Goal: Task Accomplishment & Management: Manage account settings

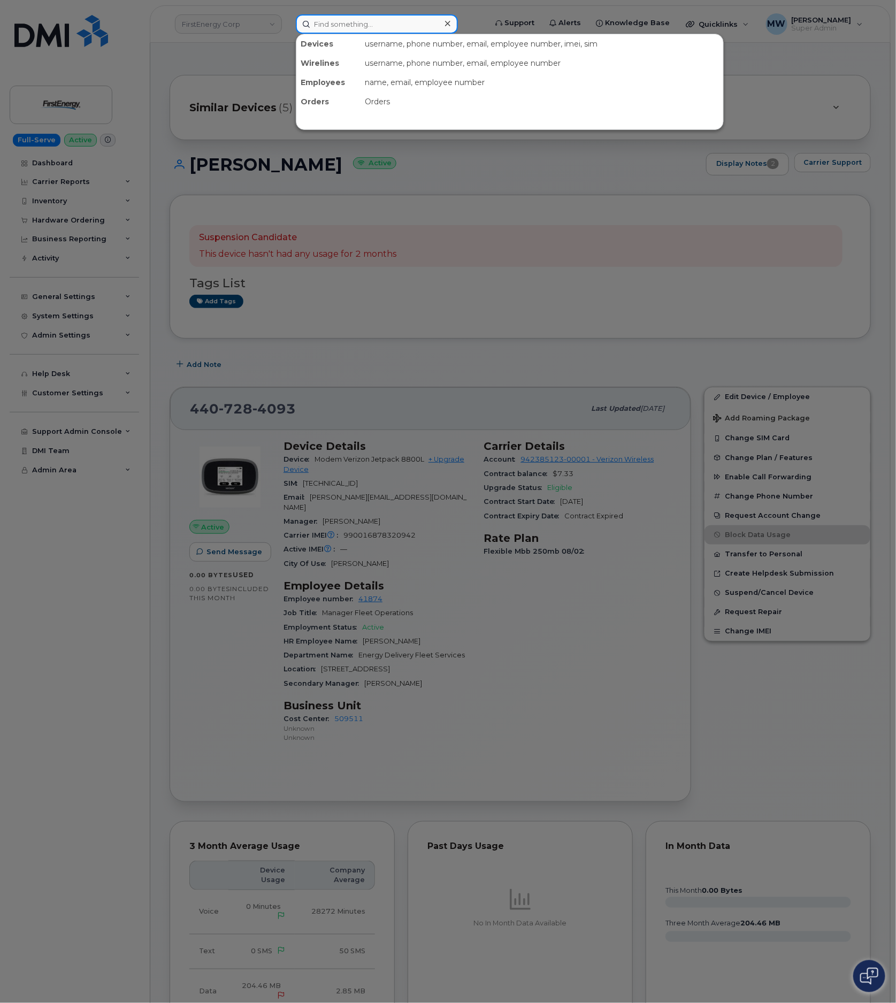
click at [408, 24] on input at bounding box center [377, 23] width 162 height 19
paste input "(440) 346-4959"
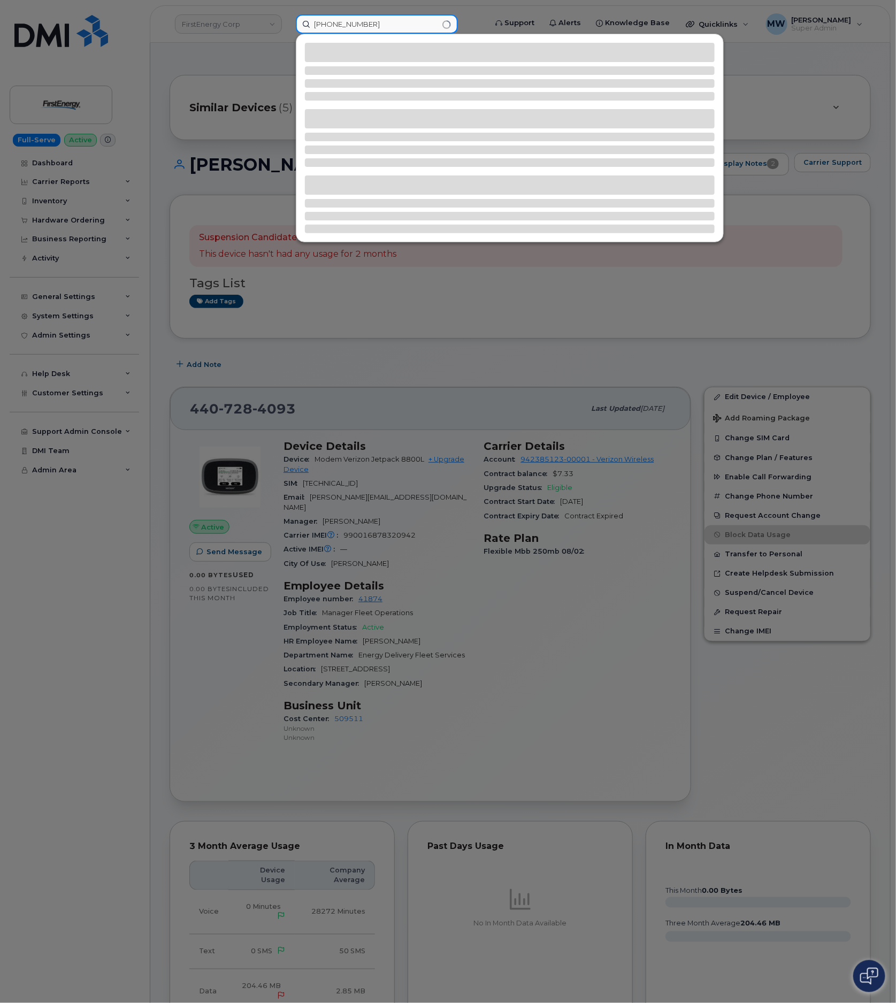
type input "(440) 346-4959"
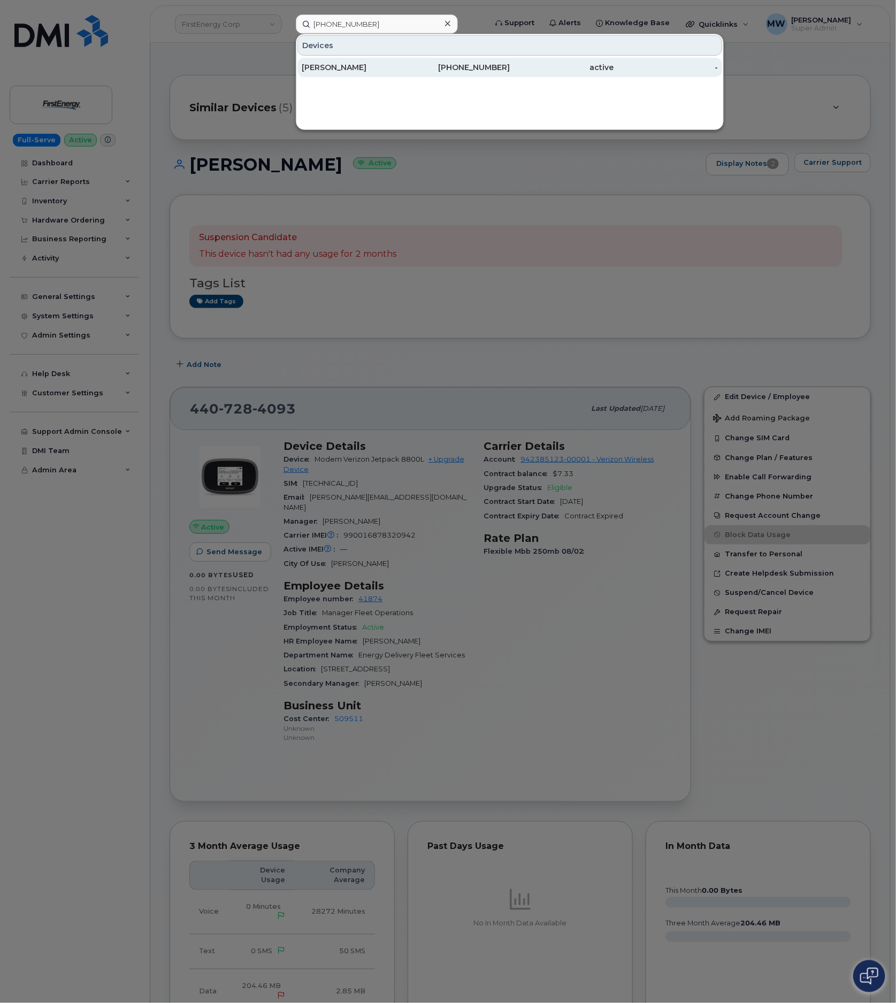
click at [586, 66] on div "active" at bounding box center [562, 67] width 104 height 11
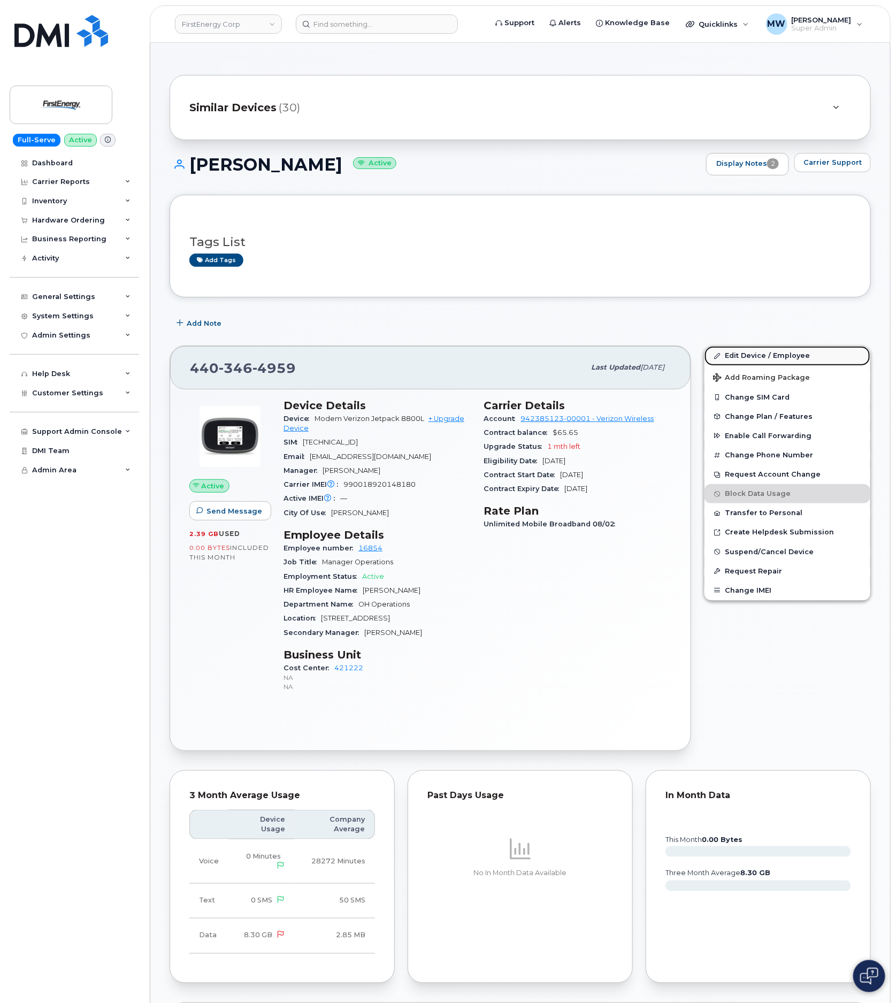
click at [737, 361] on link "Edit Device / Employee" at bounding box center [788, 355] width 166 height 19
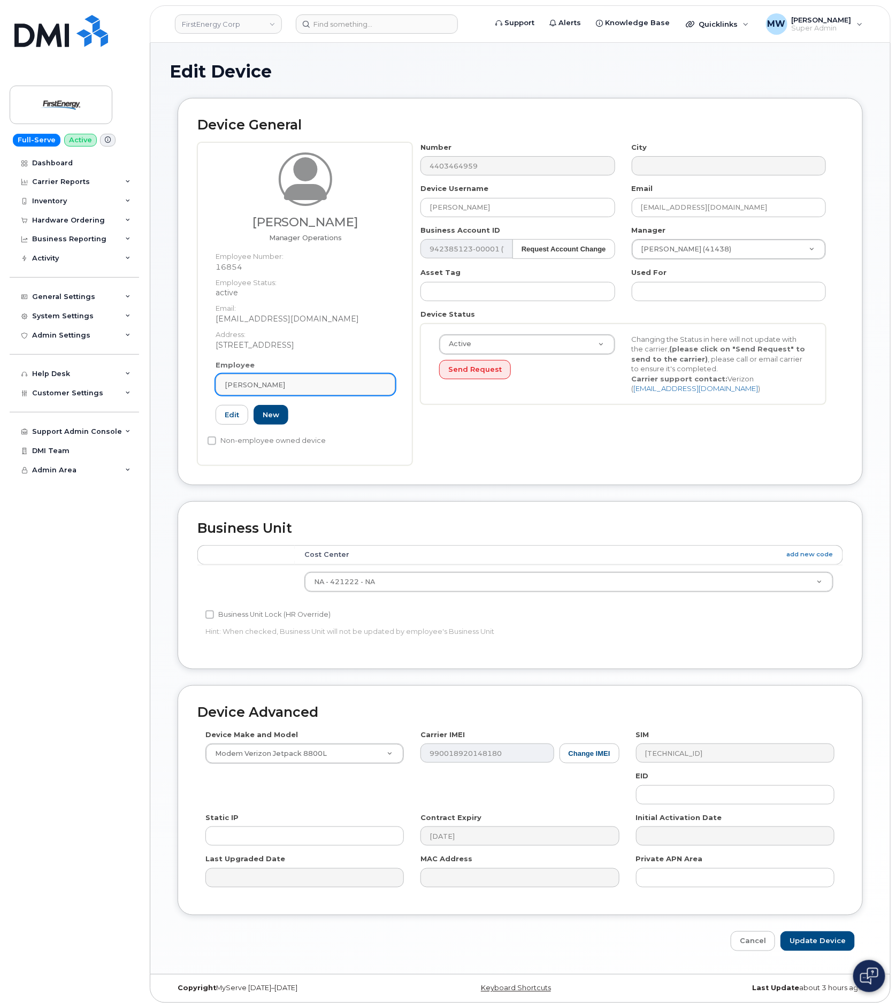
click at [339, 387] on div "[PERSON_NAME]" at bounding box center [306, 385] width 162 height 10
paste input "41874"
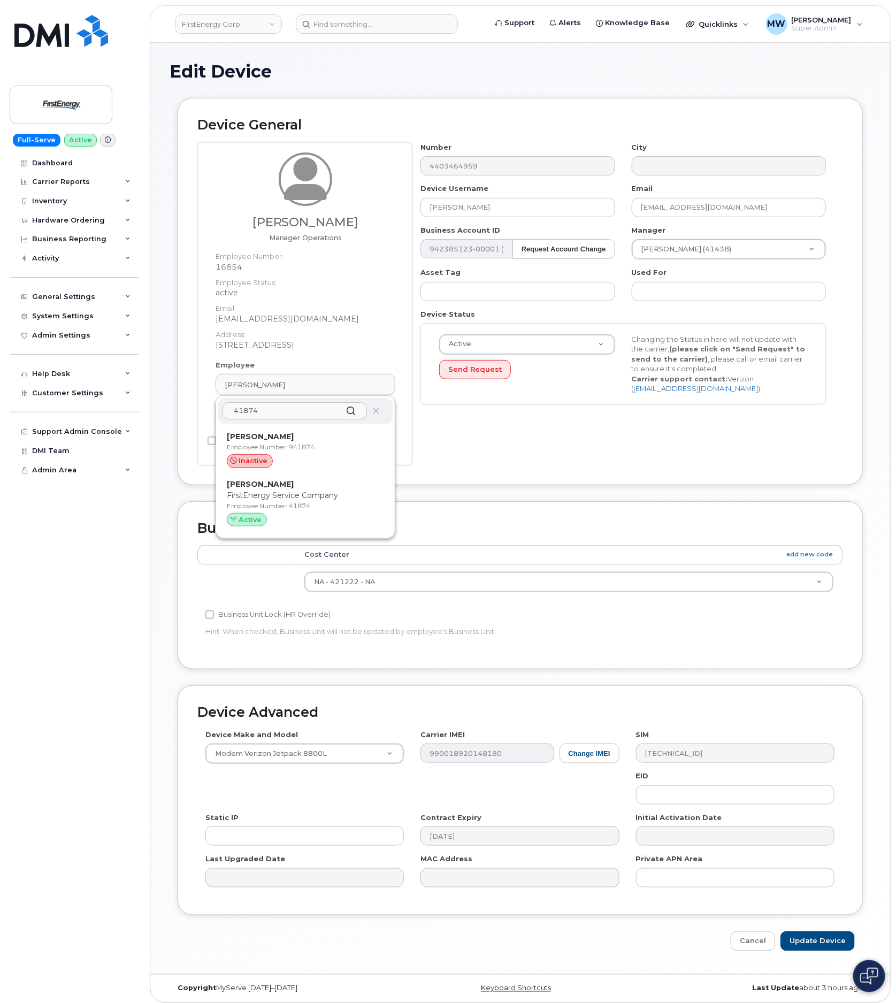
type input "41874"
click at [278, 491] on p "FirstEnergy Service Company" at bounding box center [305, 495] width 157 height 11
type input "41874"
type input "James D Andrick"
type input "jandrick@firstenergycorp.com"
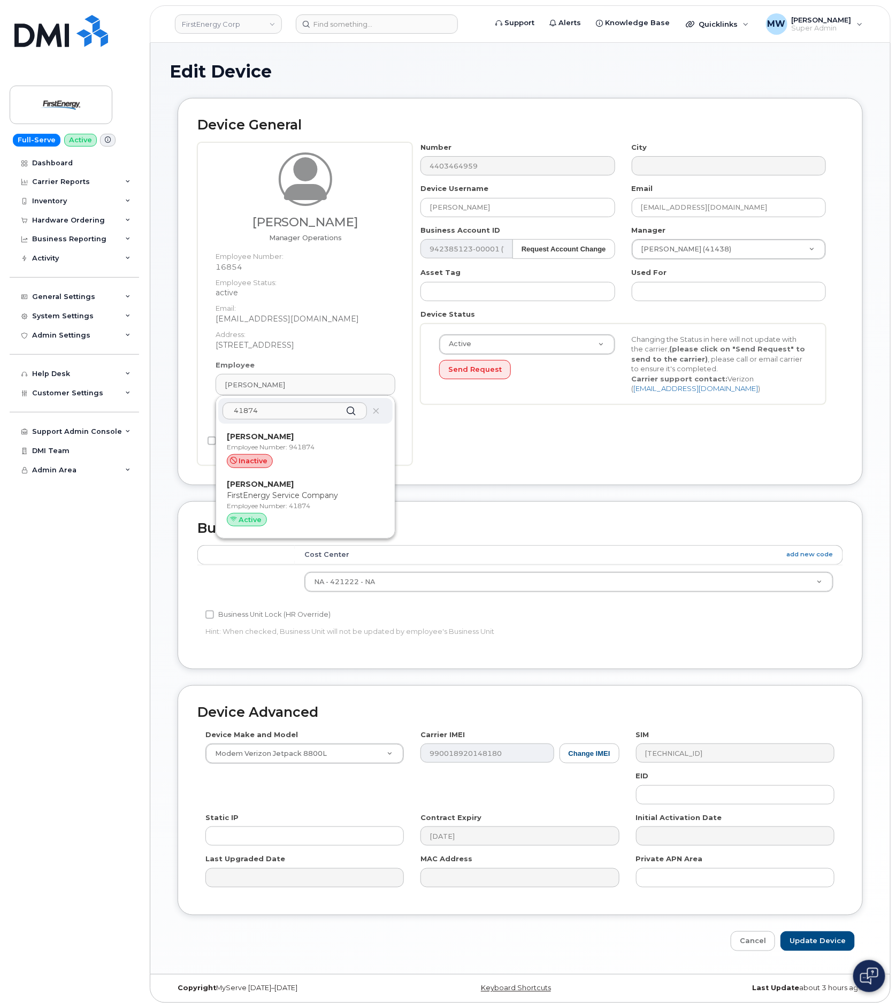
type input "34099688"
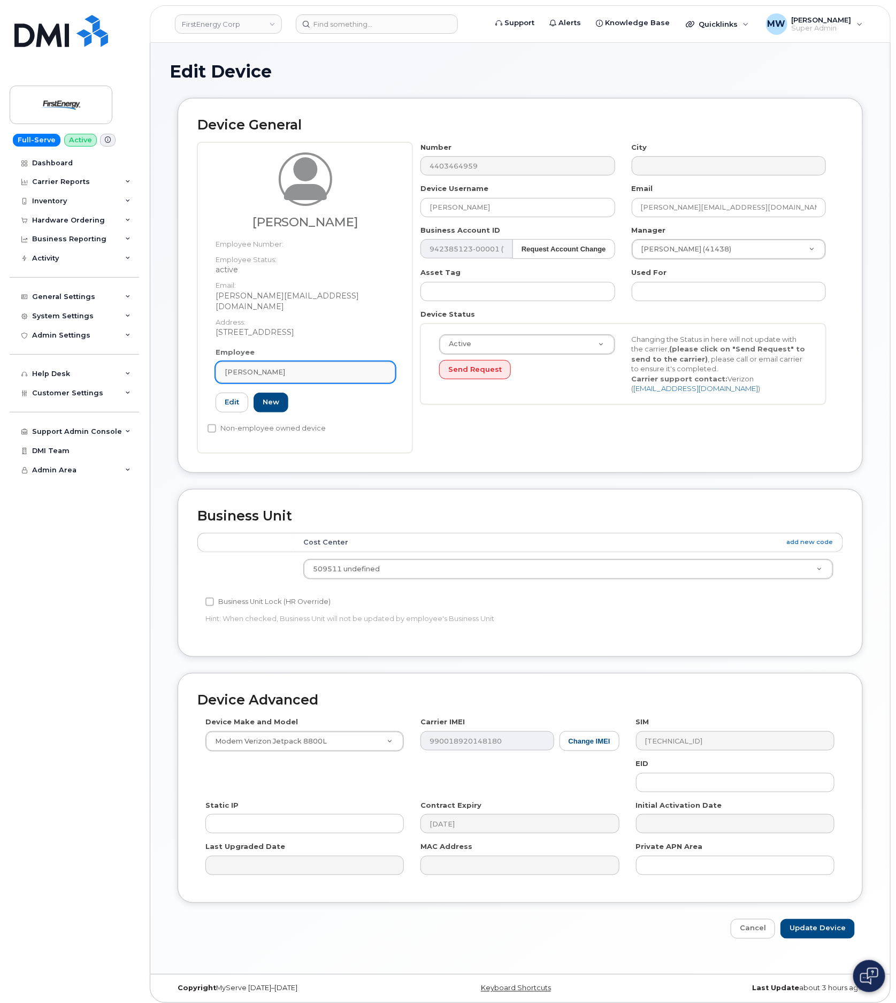
click at [274, 367] on span "James D Andrick" at bounding box center [255, 372] width 60 height 10
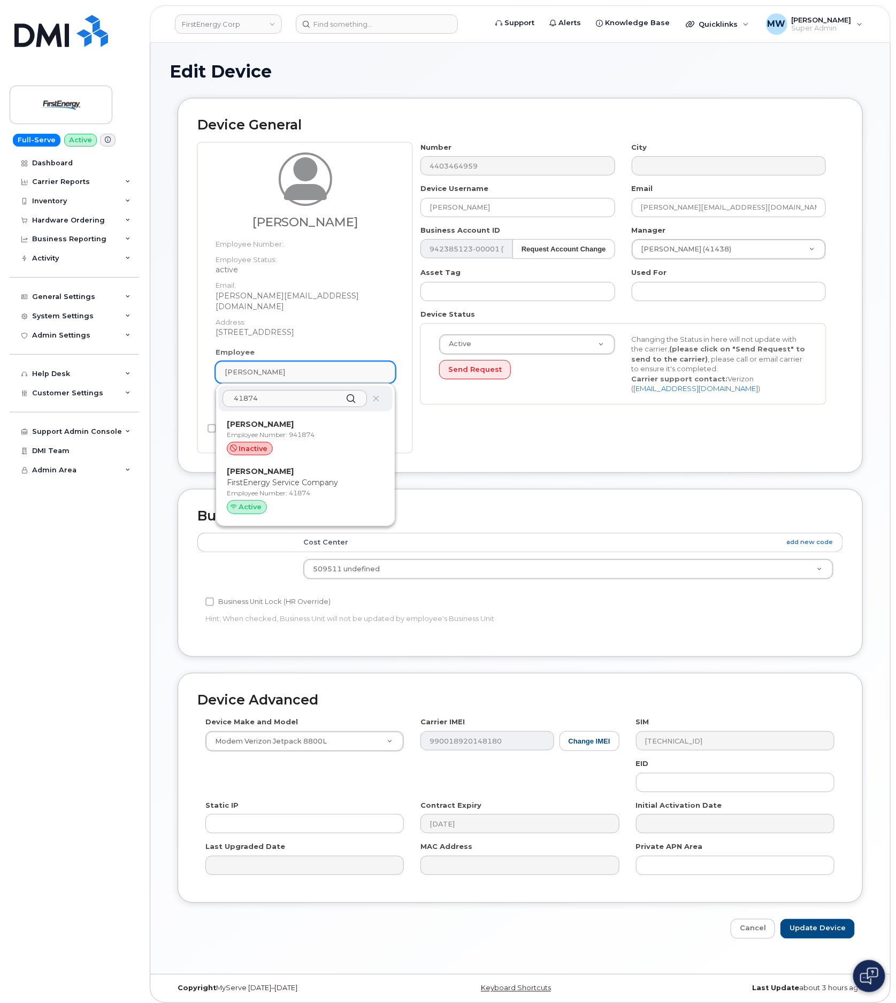
click at [274, 367] on span "James D Andrick" at bounding box center [255, 372] width 60 height 10
drag, startPoint x: 384, startPoint y: 272, endPoint x: 388, endPoint y: 269, distance: 5.8
click at [385, 270] on dd "active" at bounding box center [306, 269] width 180 height 11
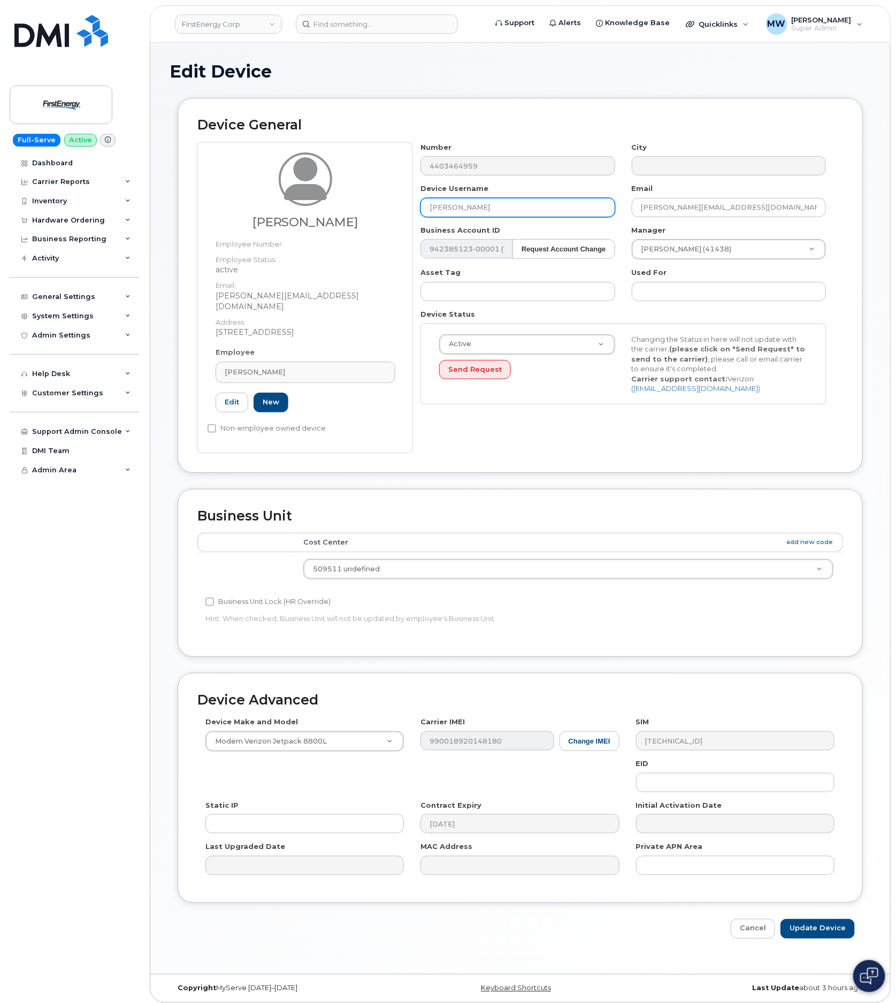
click at [478, 200] on input "James D Andrick" at bounding box center [518, 207] width 194 height 19
drag, startPoint x: 478, startPoint y: 200, endPoint x: 6, endPoint y: 209, distance: 472.0
click at [477, 200] on input "James D Andrick" at bounding box center [518, 207] width 194 height 19
drag, startPoint x: 762, startPoint y: 205, endPoint x: 137, endPoint y: 262, distance: 628.0
click at [551, 212] on div "Number 4403464959 City Device Username James D Andrick Email jandrick@firstener…" at bounding box center [623, 277] width 422 height 270
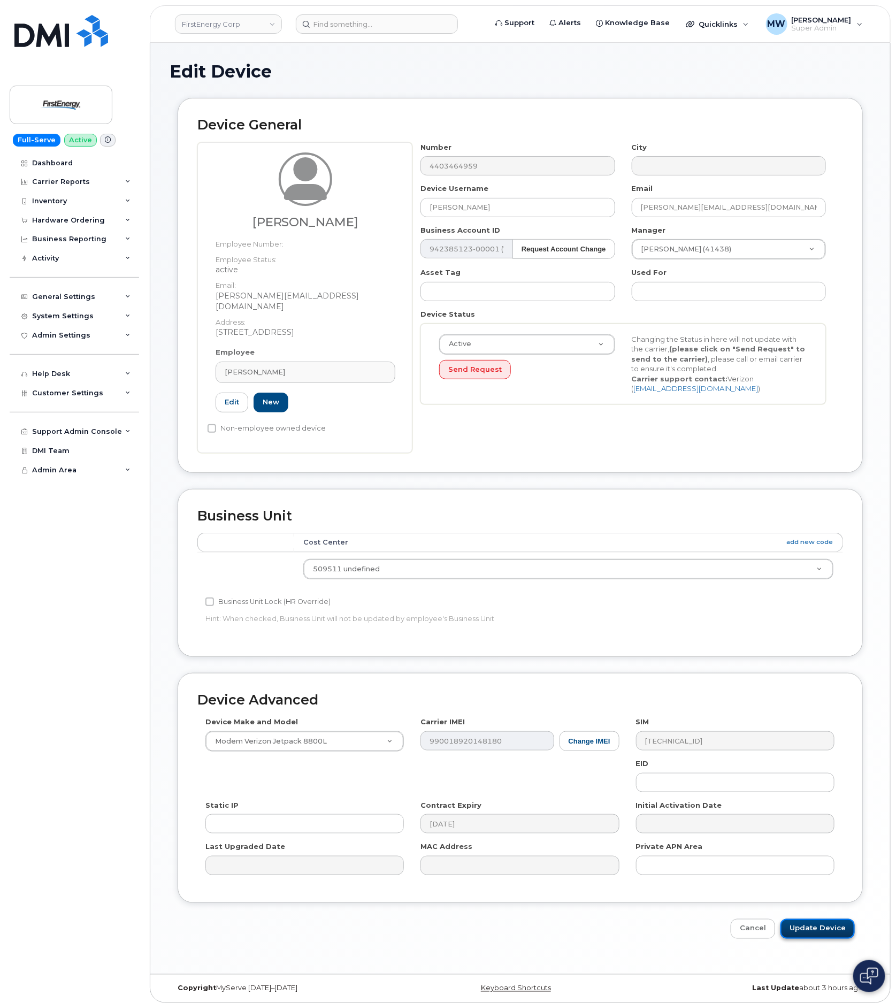
click at [848, 919] on input "Update Device" at bounding box center [818, 929] width 74 height 20
type input "Saving..."
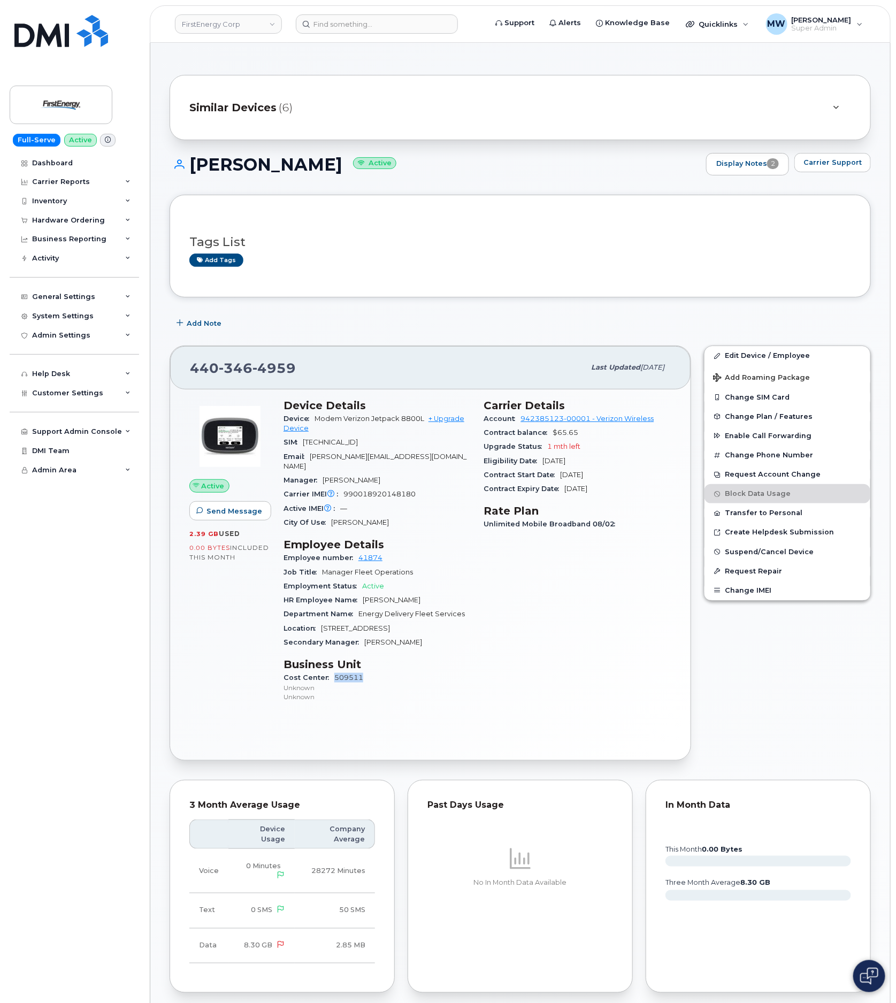
drag, startPoint x: 365, startPoint y: 669, endPoint x: 335, endPoint y: 671, distance: 29.5
click at [335, 671] on div "Cost Center 509511 Unknown Unknown" at bounding box center [378, 687] width 188 height 33
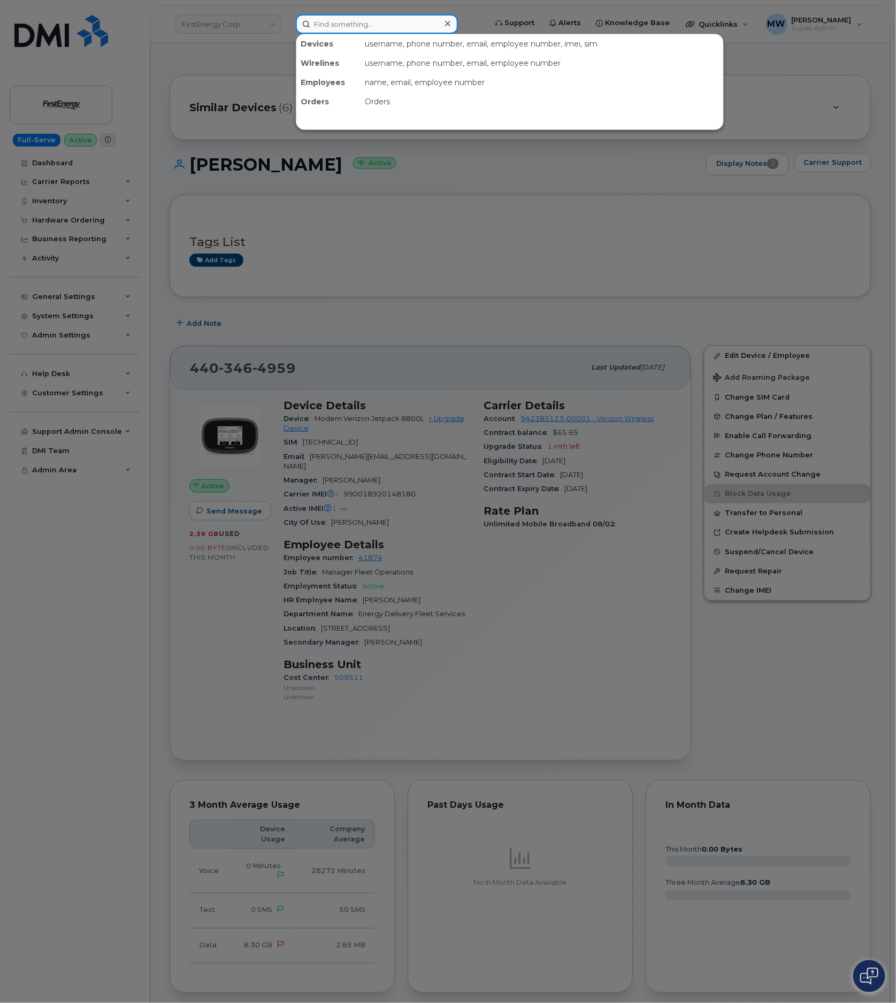
click at [347, 21] on input at bounding box center [377, 23] width 162 height 19
paste input "8643868687"
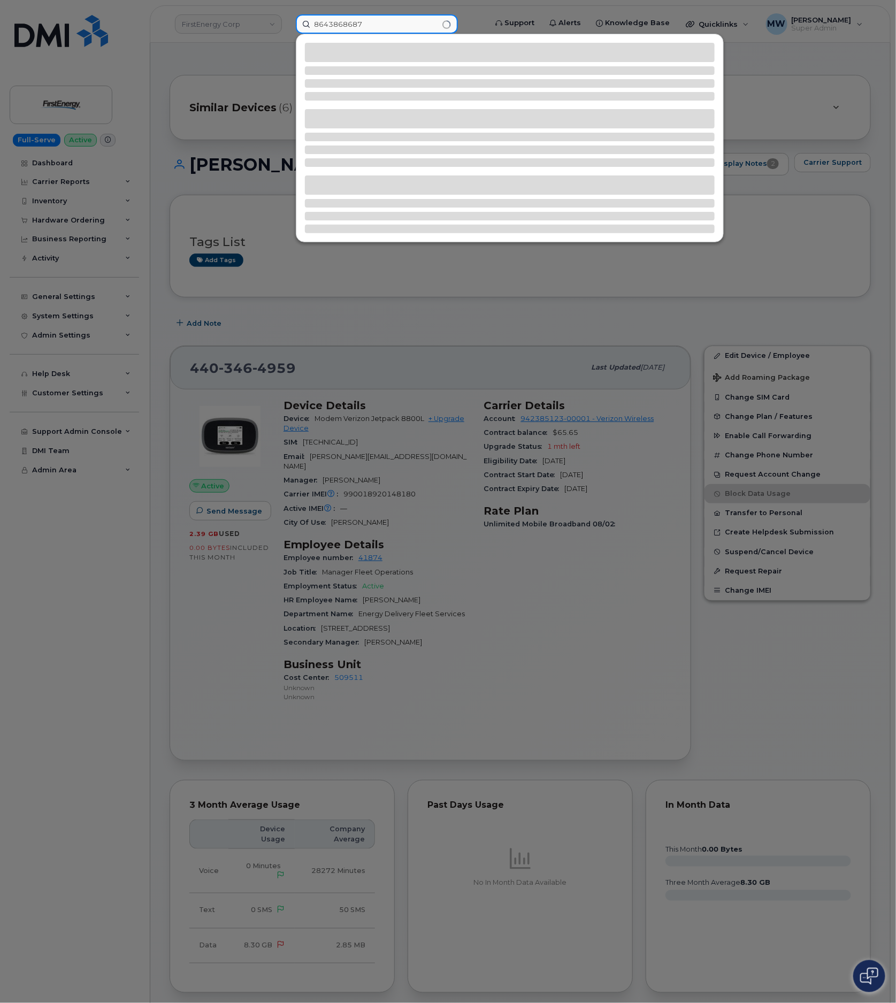
type input "8643868687"
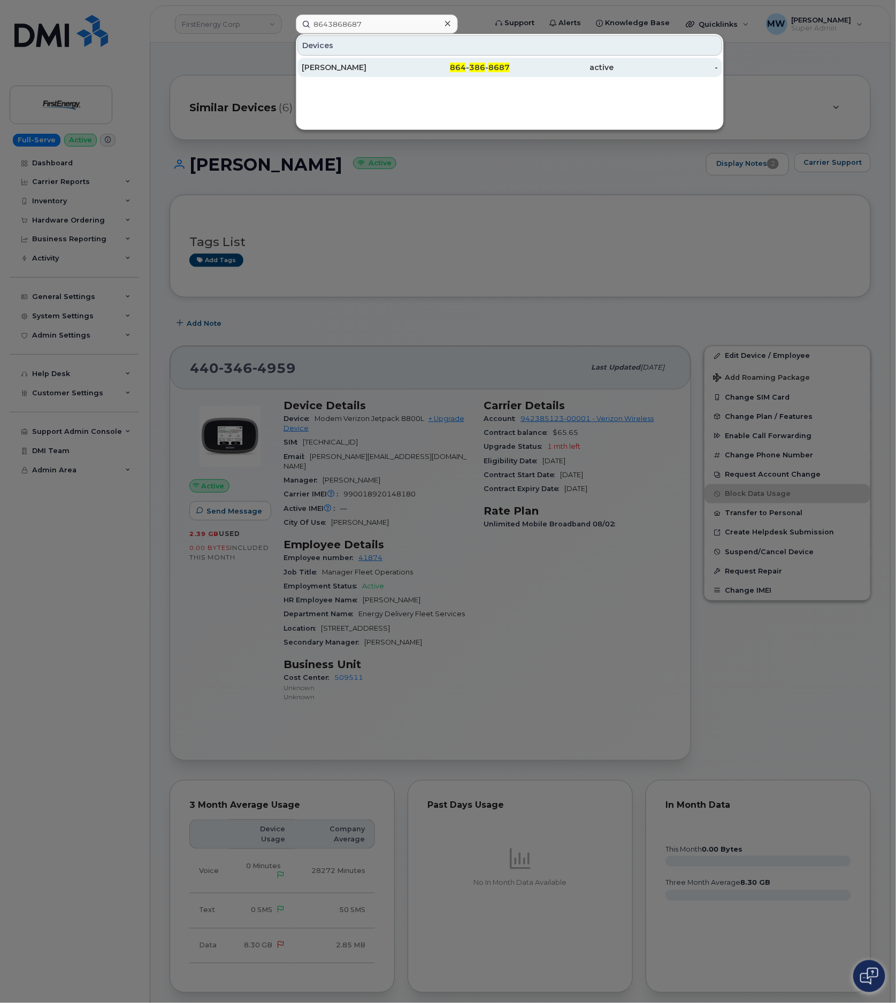
click at [591, 67] on div "active" at bounding box center [562, 67] width 104 height 11
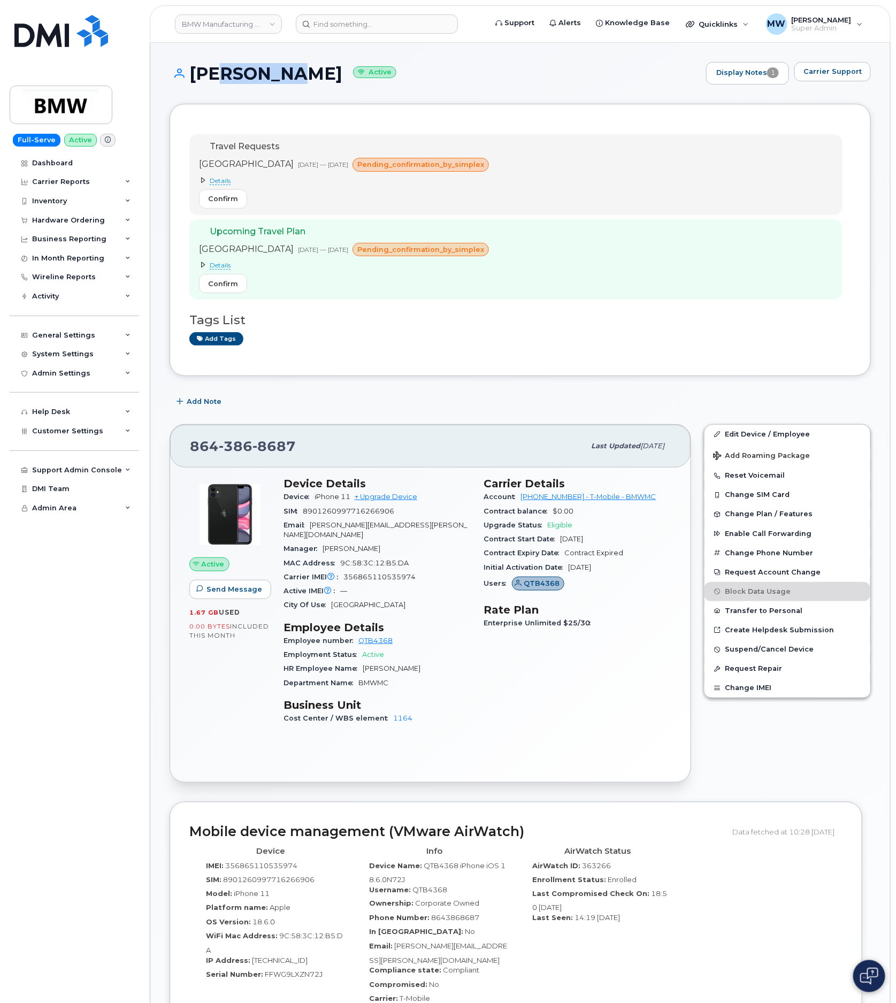
drag, startPoint x: 280, startPoint y: 69, endPoint x: 210, endPoint y: 79, distance: 70.2
click at [210, 79] on h1 "[PERSON_NAME] Active" at bounding box center [435, 73] width 531 height 19
click at [280, 72] on h1 "[PERSON_NAME] Active" at bounding box center [435, 73] width 531 height 19
click at [280, 74] on h1 "Craig Shea Active" at bounding box center [435, 73] width 531 height 19
drag, startPoint x: 281, startPoint y: 75, endPoint x: 211, endPoint y: 74, distance: 70.6
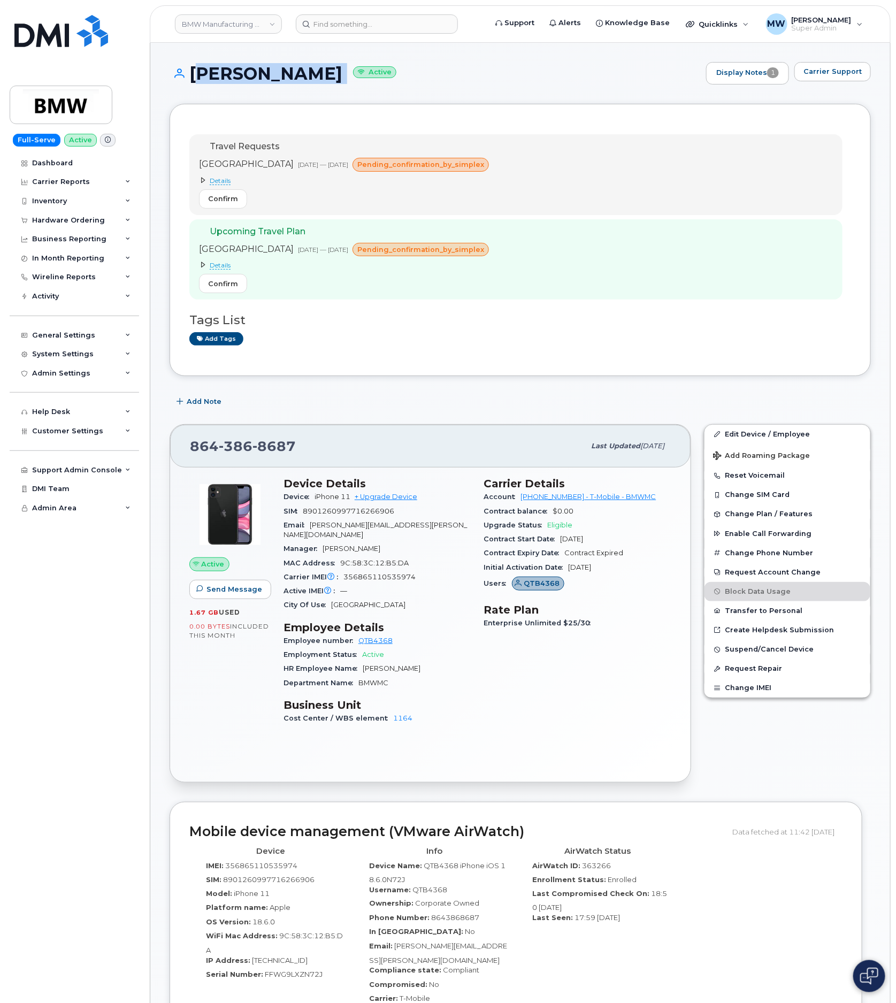
click at [211, 74] on h1 "Craig Shea Active" at bounding box center [435, 73] width 531 height 19
drag, startPoint x: 517, startPoint y: 503, endPoint x: 569, endPoint y: 501, distance: 51.9
click at [569, 501] on div "Account [PHONE_NUMBER] - T-Mobile - BMWMC" at bounding box center [578, 497] width 188 height 14
copy link "972523090 -"
drag, startPoint x: 358, startPoint y: 41, endPoint x: 363, endPoint y: 24, distance: 17.3
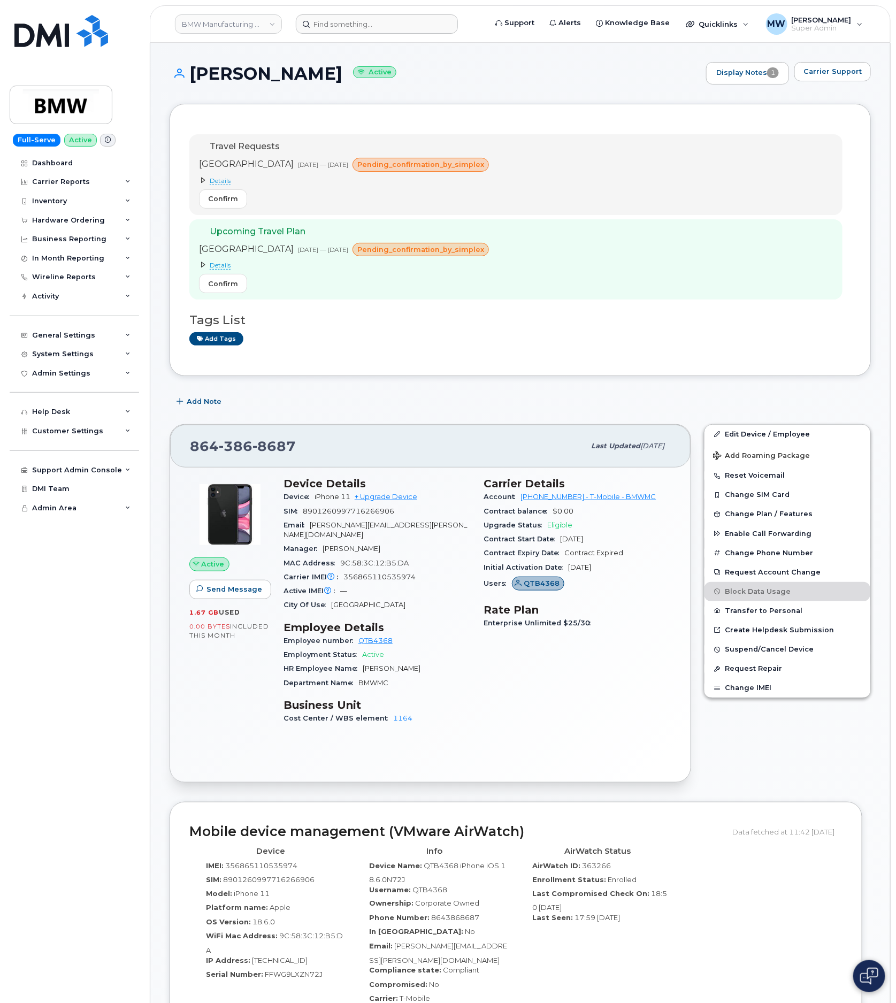
click at [358, 40] on header "BMW Manufacturing Co LLC Support Alerts Knowledge Base Quicklinks Suspend / Can…" at bounding box center [520, 23] width 741 height 37
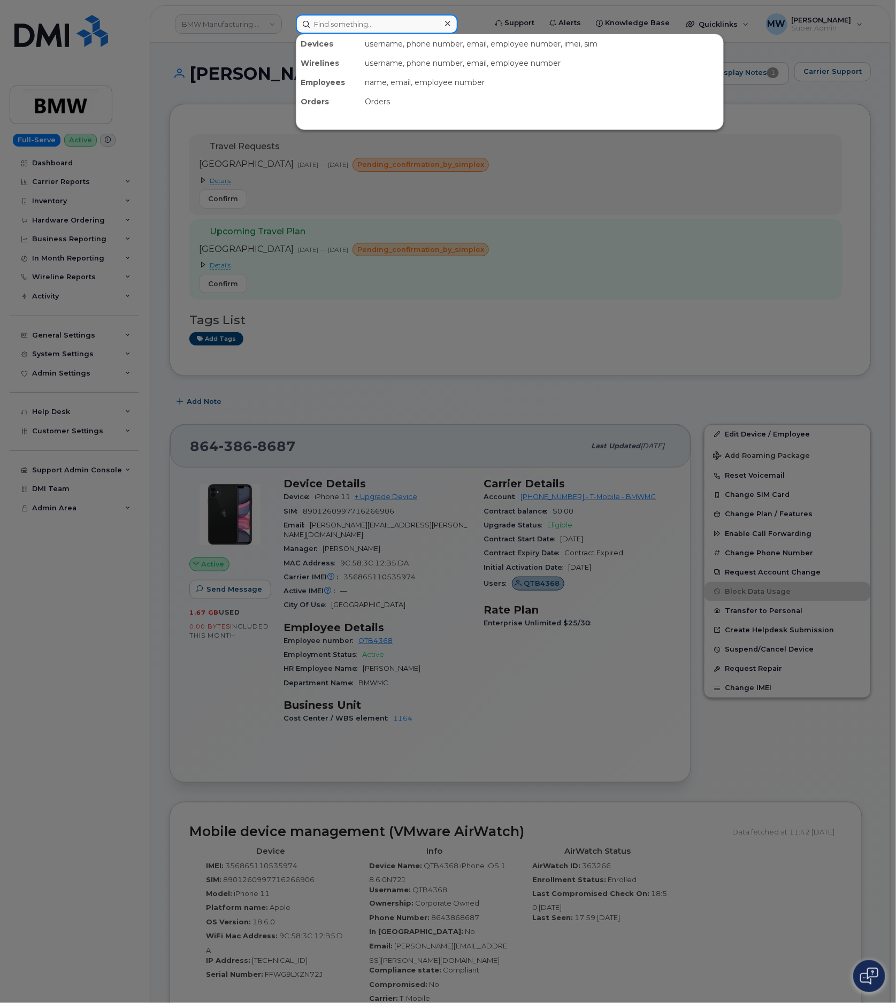
click at [363, 24] on input at bounding box center [377, 23] width 162 height 19
paste input "8642857942"
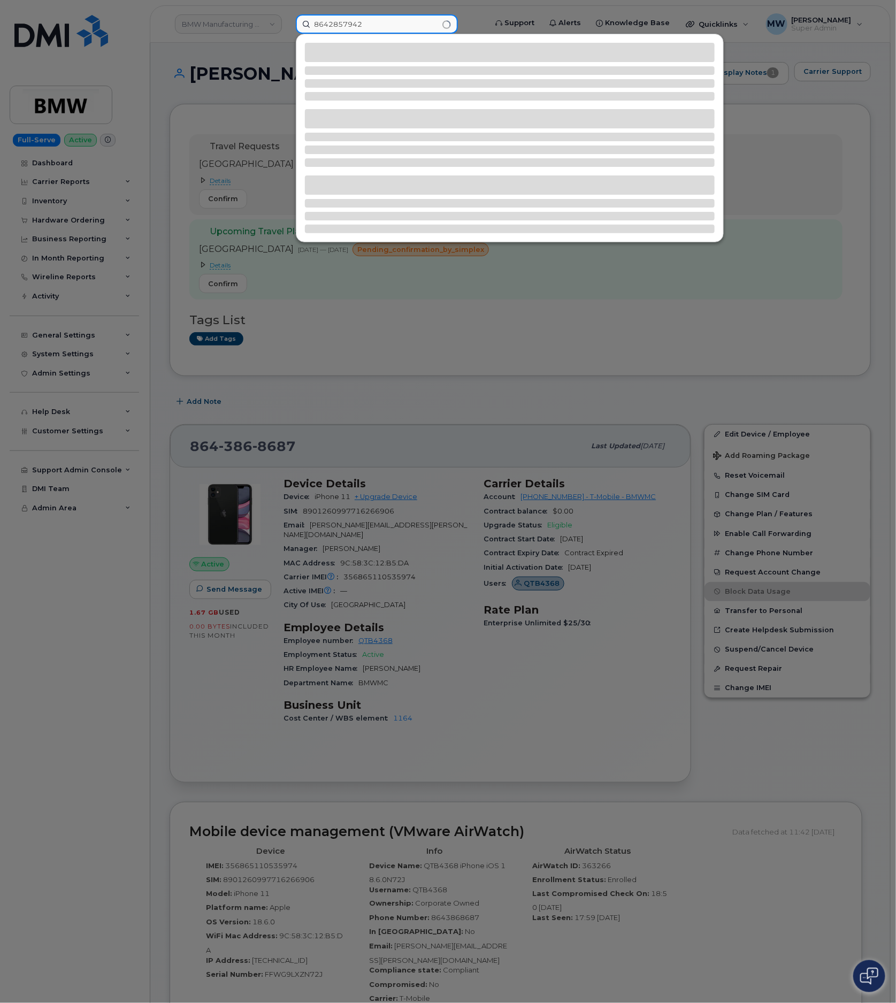
type input "8642857942"
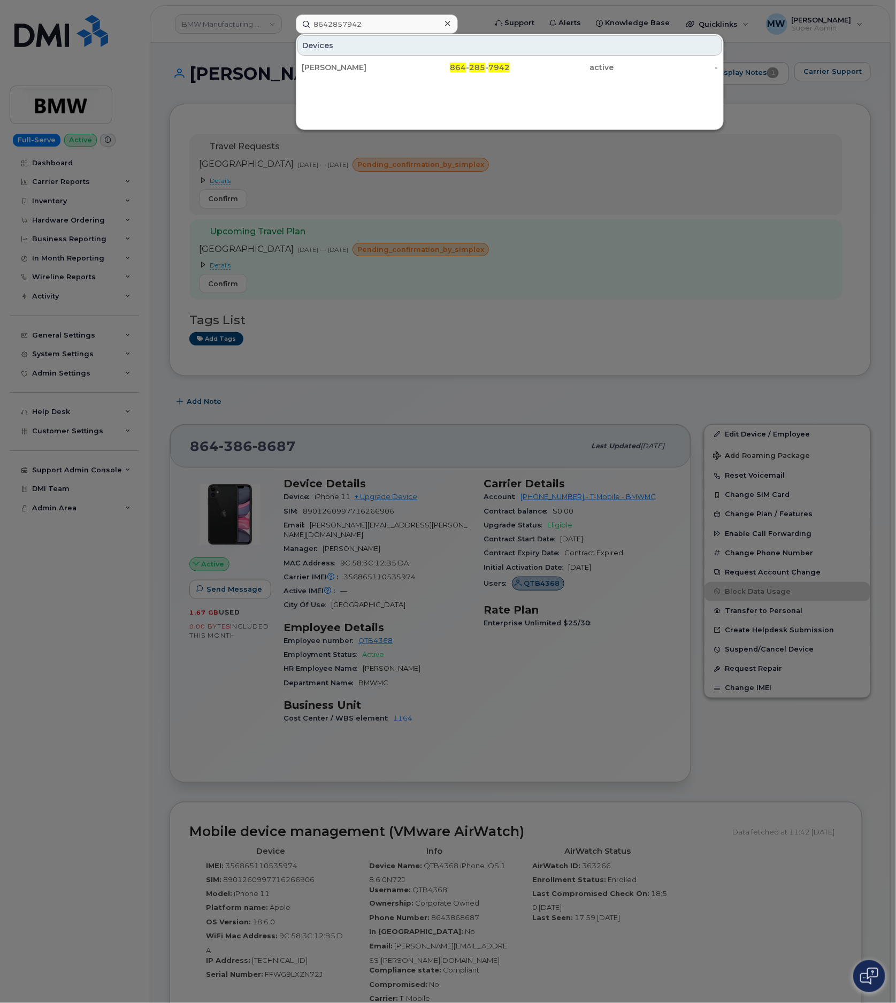
drag, startPoint x: 443, startPoint y: 67, endPoint x: 425, endPoint y: 82, distance: 22.8
click at [443, 67] on div "864 - 285 - 7942" at bounding box center [458, 67] width 104 height 11
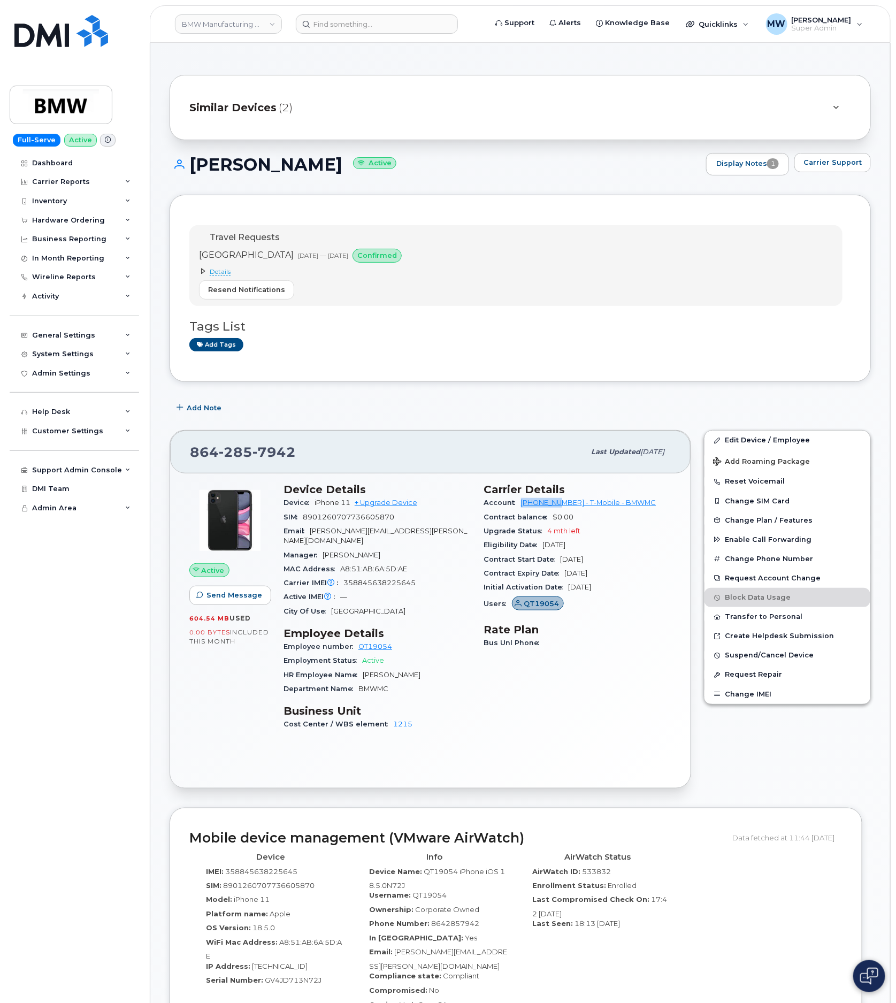
drag, startPoint x: 517, startPoint y: 510, endPoint x: 562, endPoint y: 507, distance: 45.1
click at [562, 507] on div "Account [PHONE_NUMBER] - T-Mobile - BMWMC" at bounding box center [578, 503] width 188 height 14
copy link "972523090"
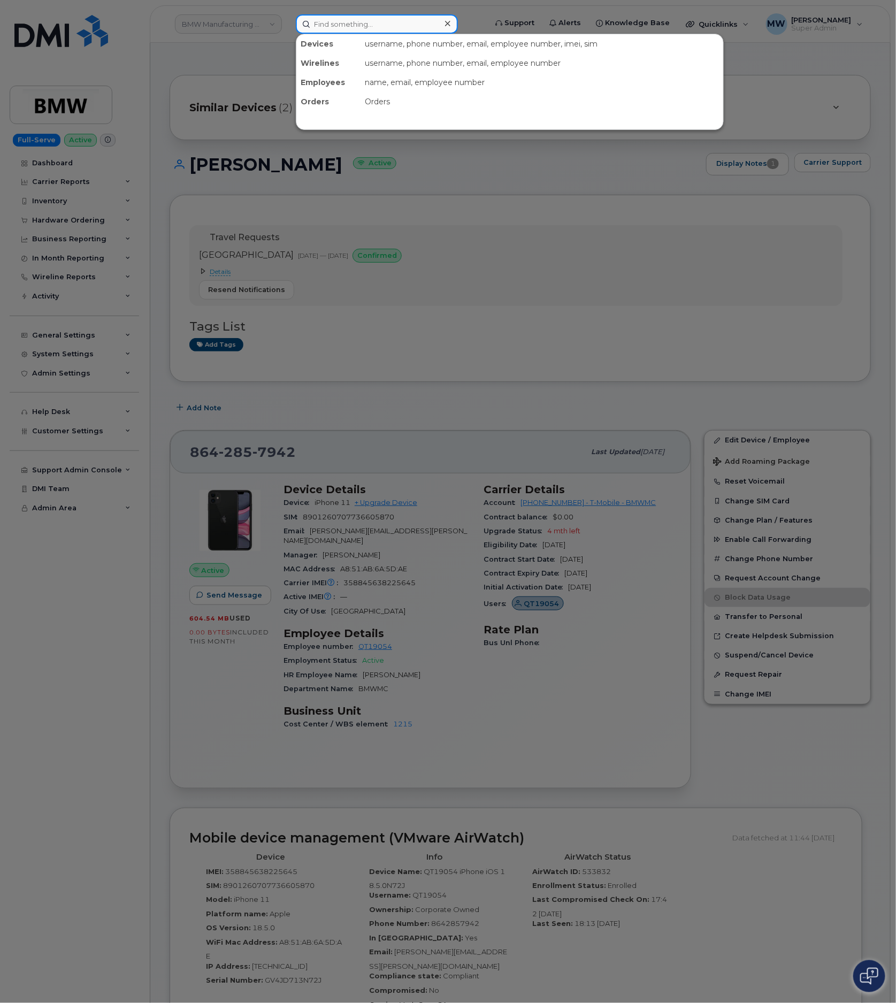
click at [326, 20] on input at bounding box center [377, 23] width 162 height 19
paste input "8643150248"
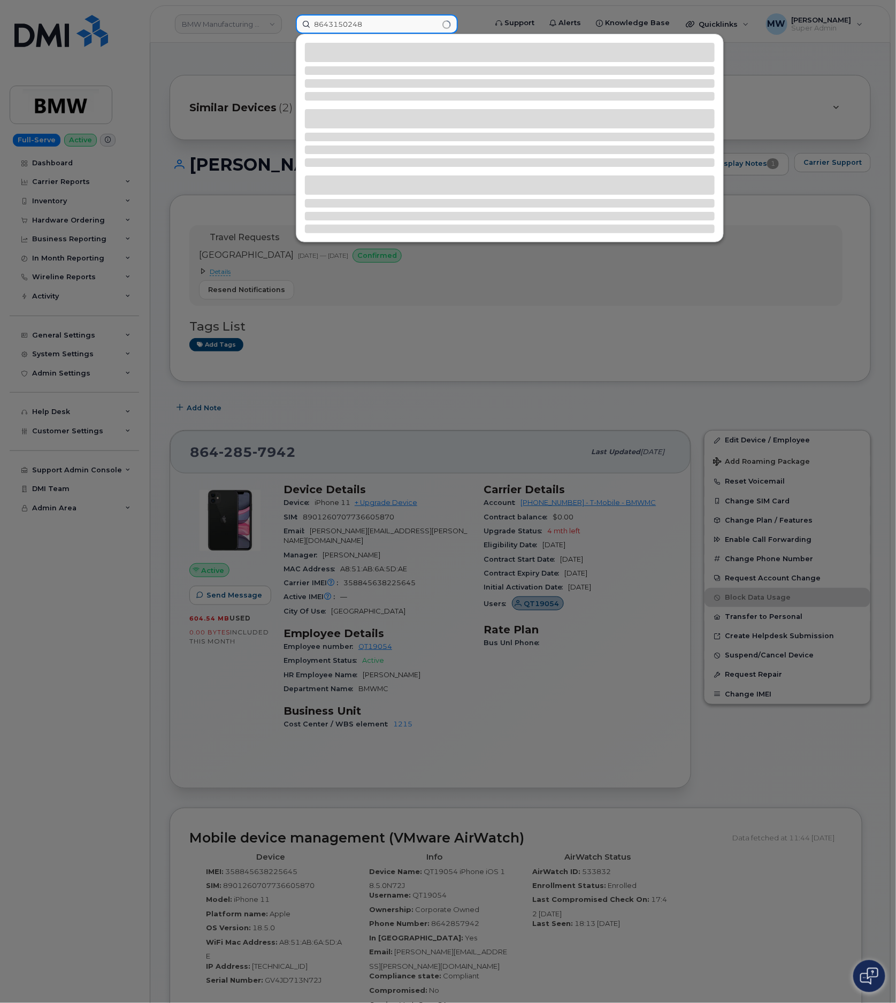
type input "8643150248"
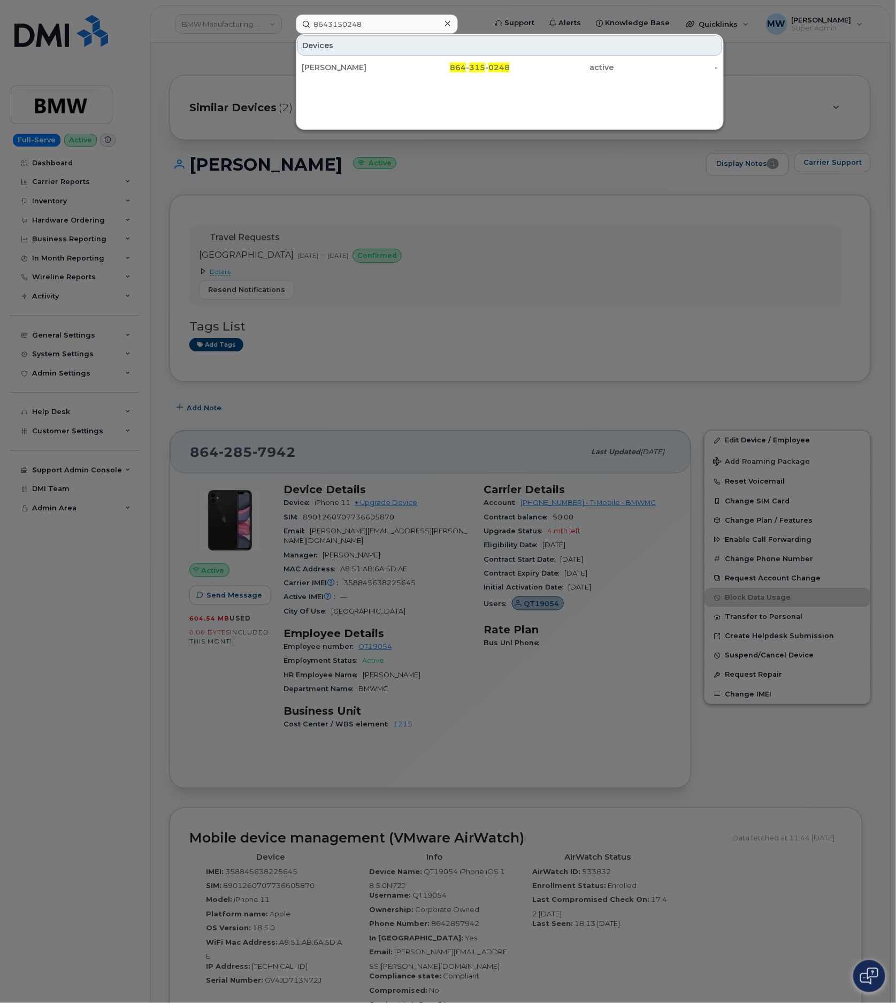
drag, startPoint x: 397, startPoint y: 58, endPoint x: 5, endPoint y: 35, distance: 392.3
click at [397, 58] on link "Russell Roman 864 - 315 - 0248 active -" at bounding box center [509, 67] width 425 height 19
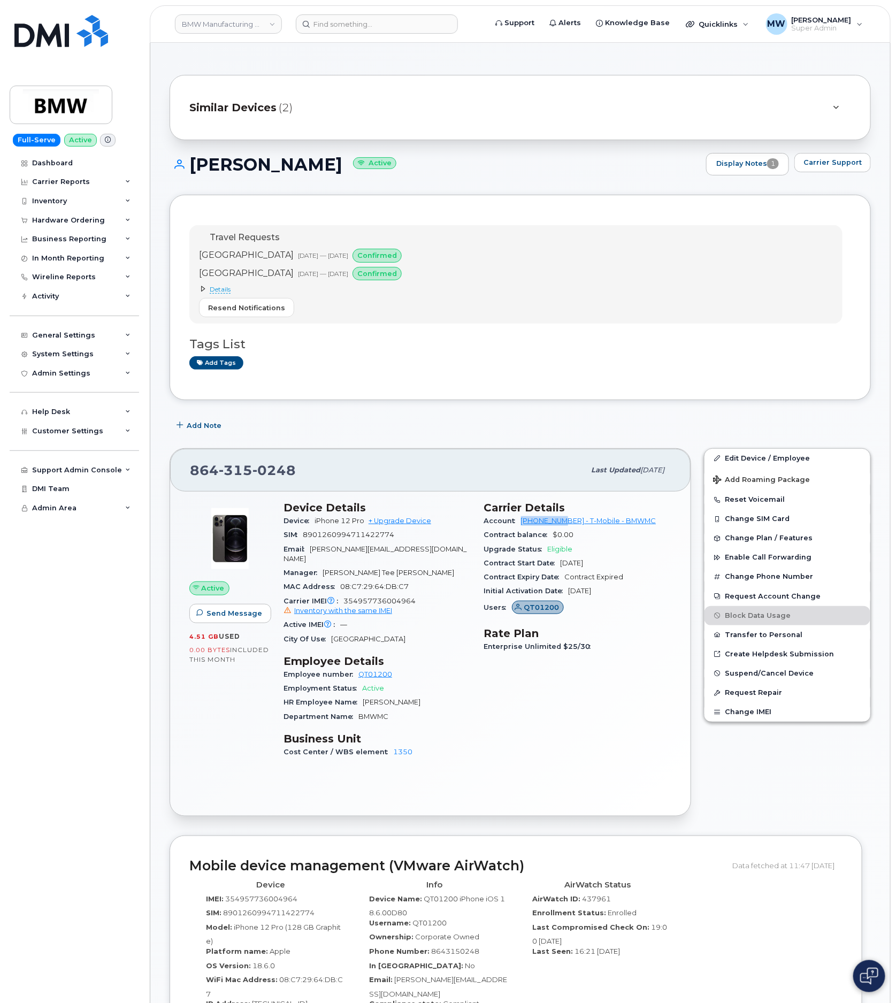
drag, startPoint x: 519, startPoint y: 520, endPoint x: 566, endPoint y: 527, distance: 47.1
click at [566, 527] on div "Account [PHONE_NUMBER] - T-Mobile - BMWMC" at bounding box center [578, 521] width 188 height 14
copy link "972523090"
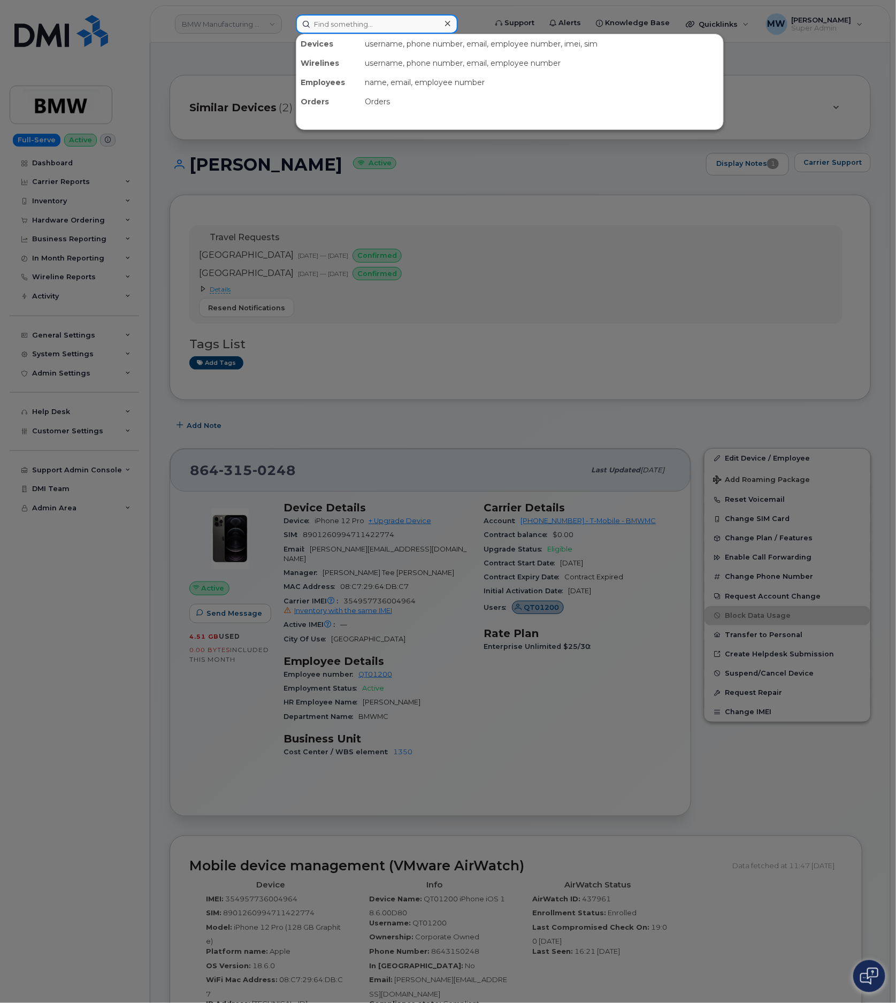
click at [374, 25] on input at bounding box center [377, 23] width 162 height 19
paste input "9178267802"
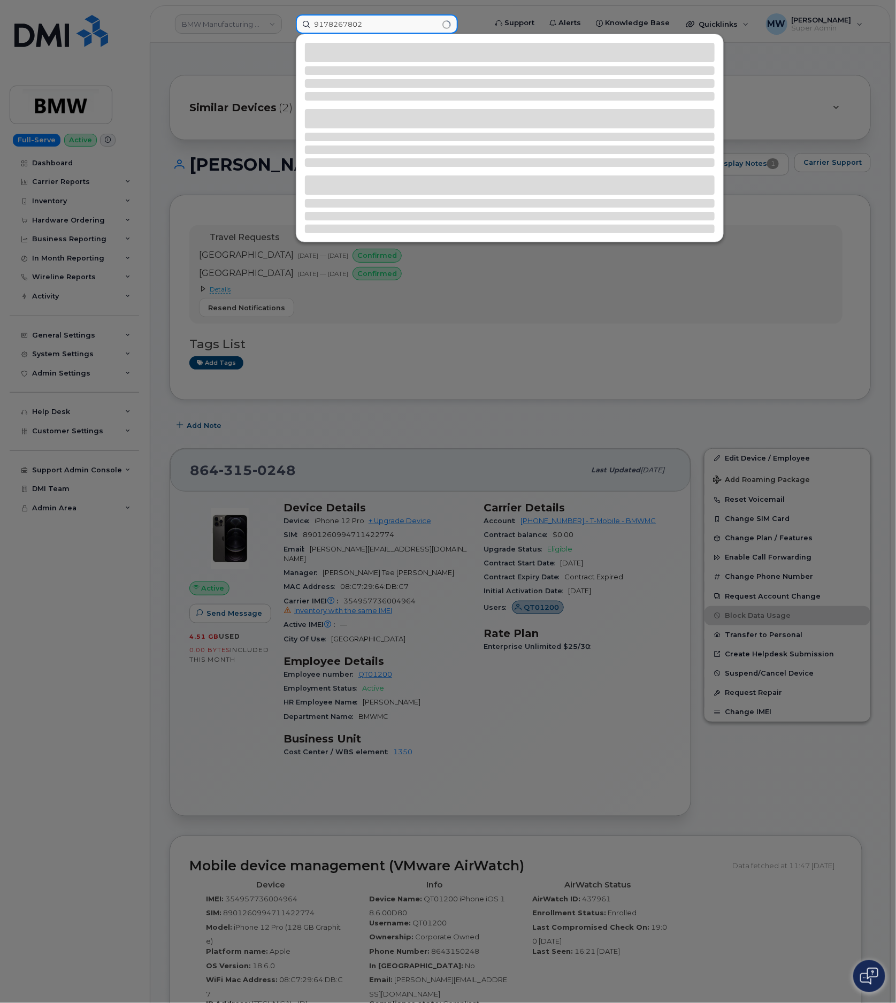
type input "9178267802"
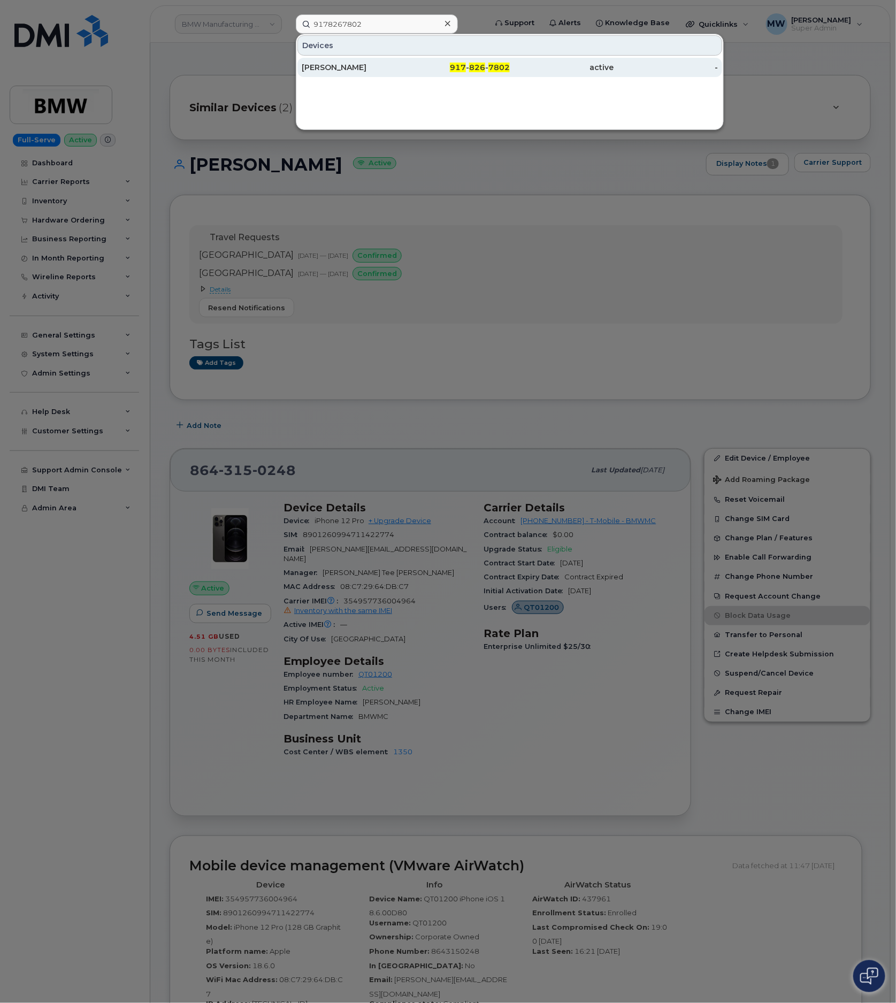
click at [542, 66] on div "active" at bounding box center [562, 67] width 104 height 11
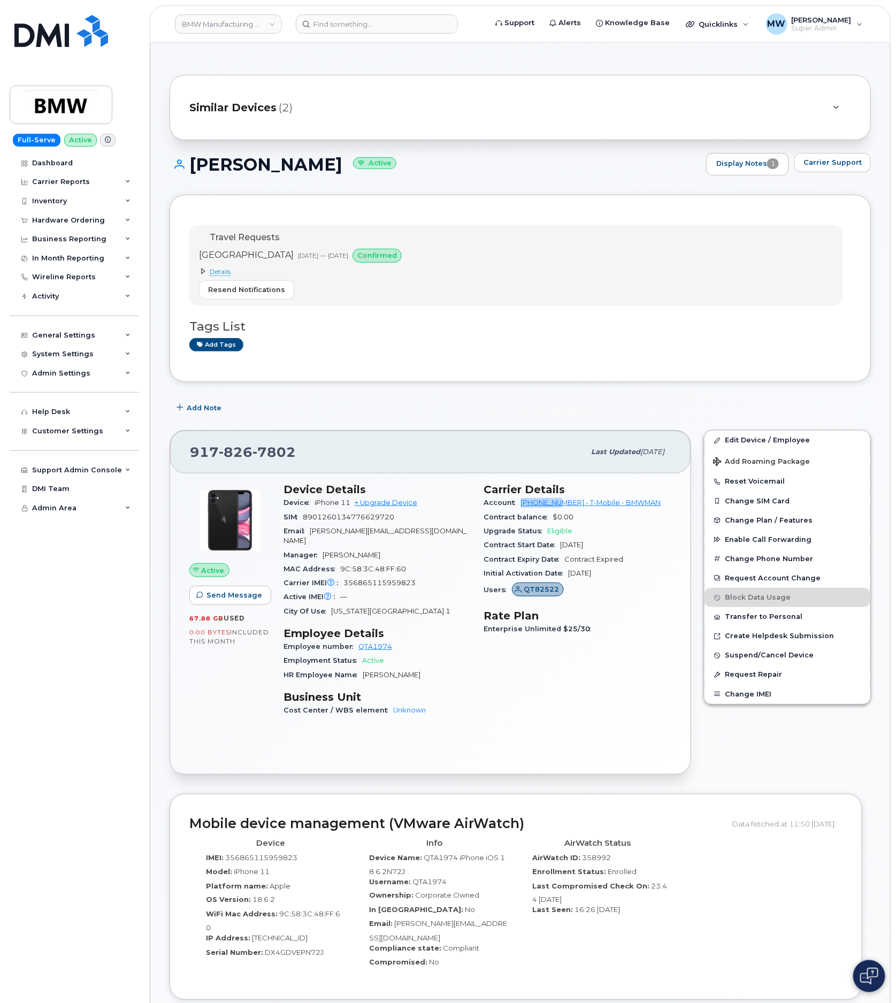
drag, startPoint x: 520, startPoint y: 506, endPoint x: 564, endPoint y: 509, distance: 44.0
click at [563, 510] on div "Account [PHONE_NUMBER] - T-Mobile - BMWMAN" at bounding box center [578, 503] width 188 height 14
copy link "973876507"
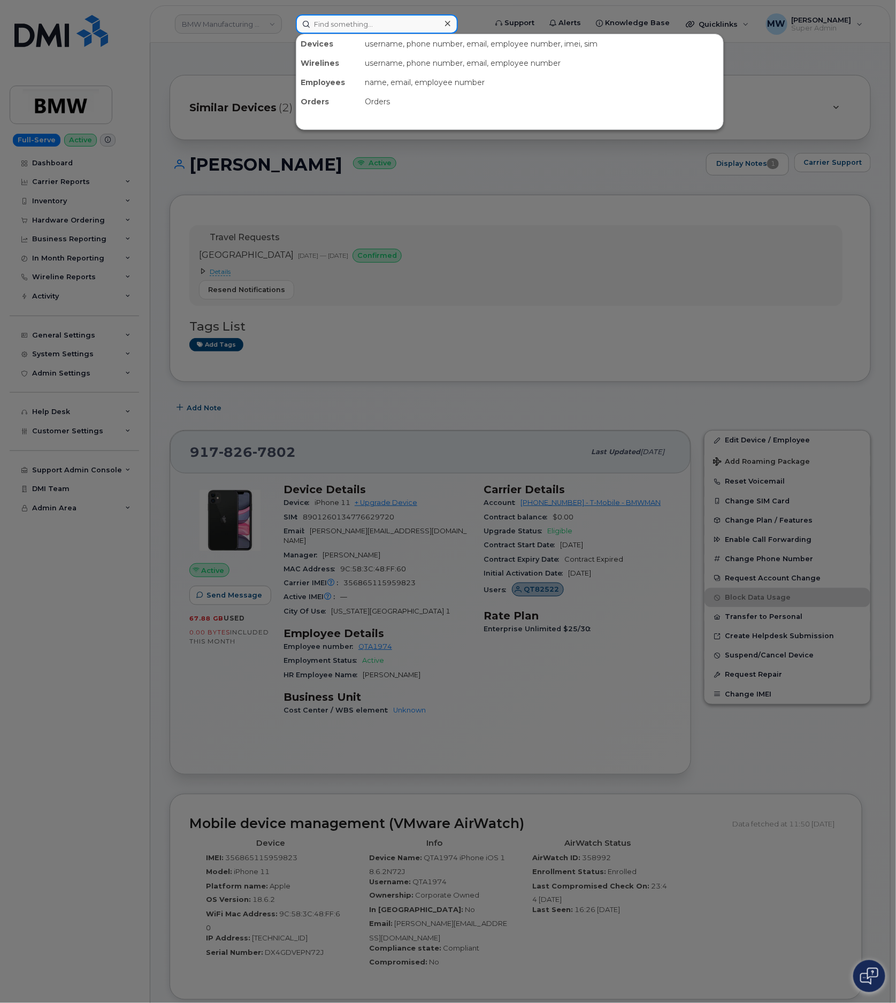
click at [335, 25] on input at bounding box center [377, 23] width 162 height 19
paste input "4403464959"
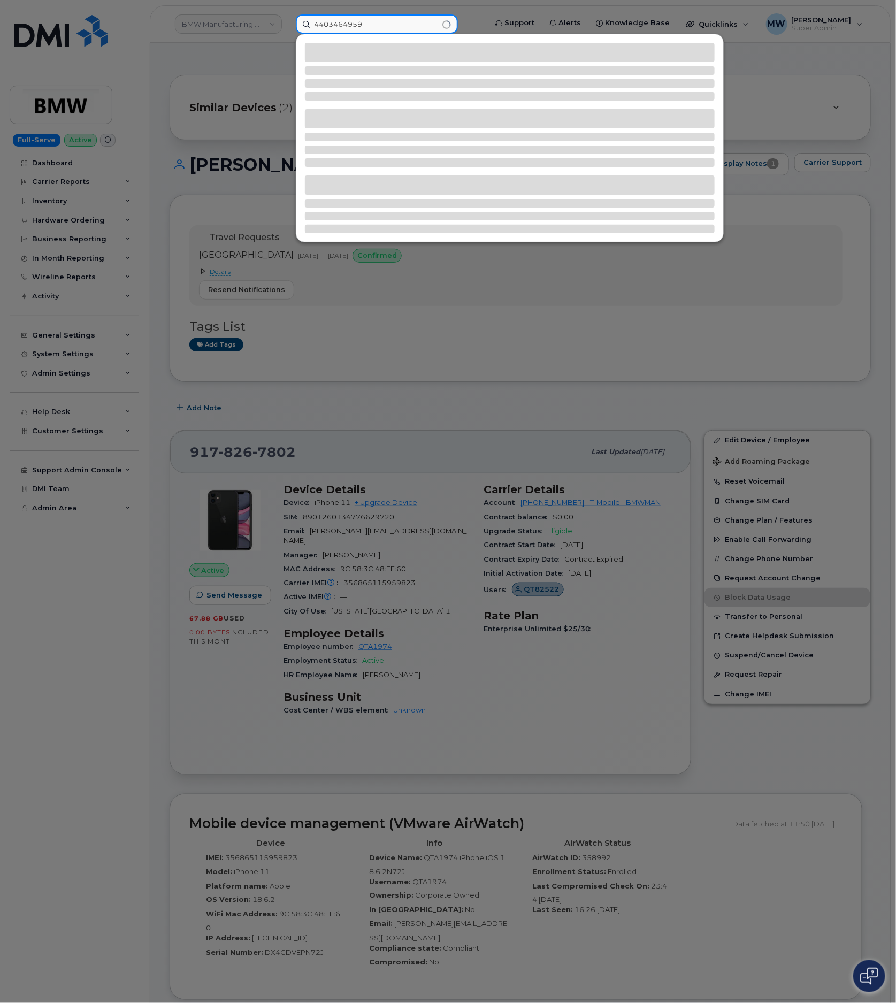
type input "4403464959"
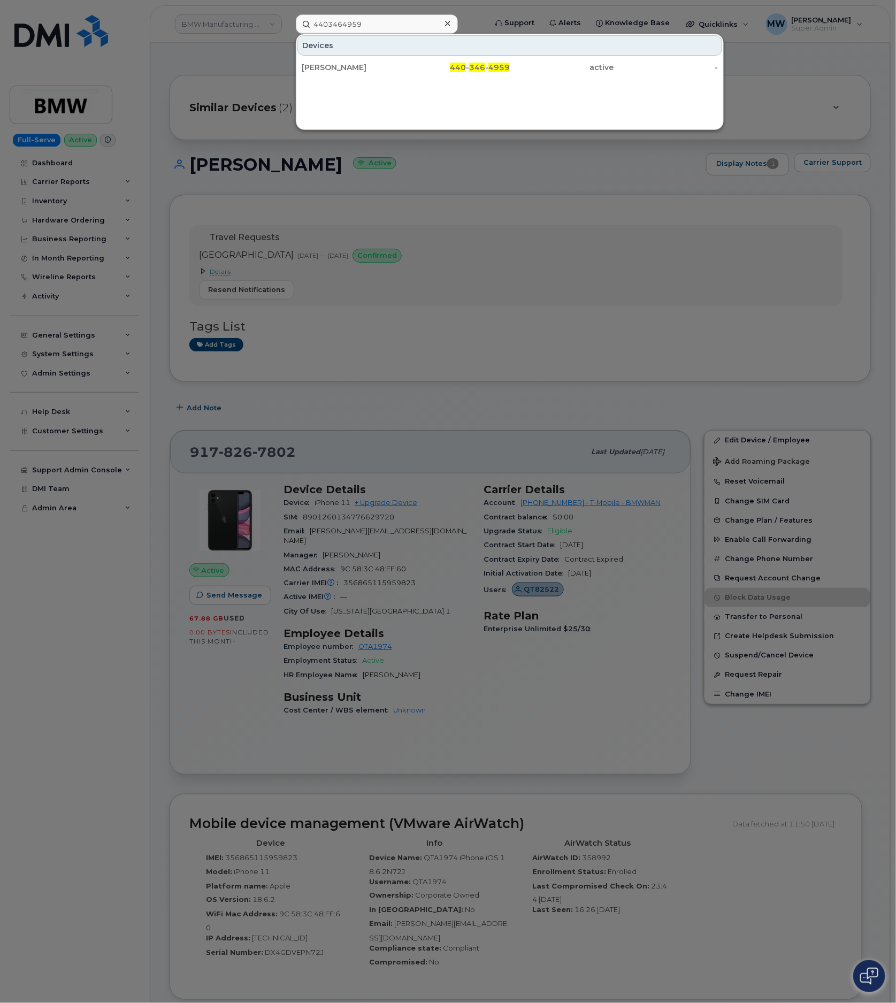
drag, startPoint x: 452, startPoint y: 18, endPoint x: 441, endPoint y: 18, distance: 10.2
click at [450, 18] on div at bounding box center [448, 24] width 16 height 16
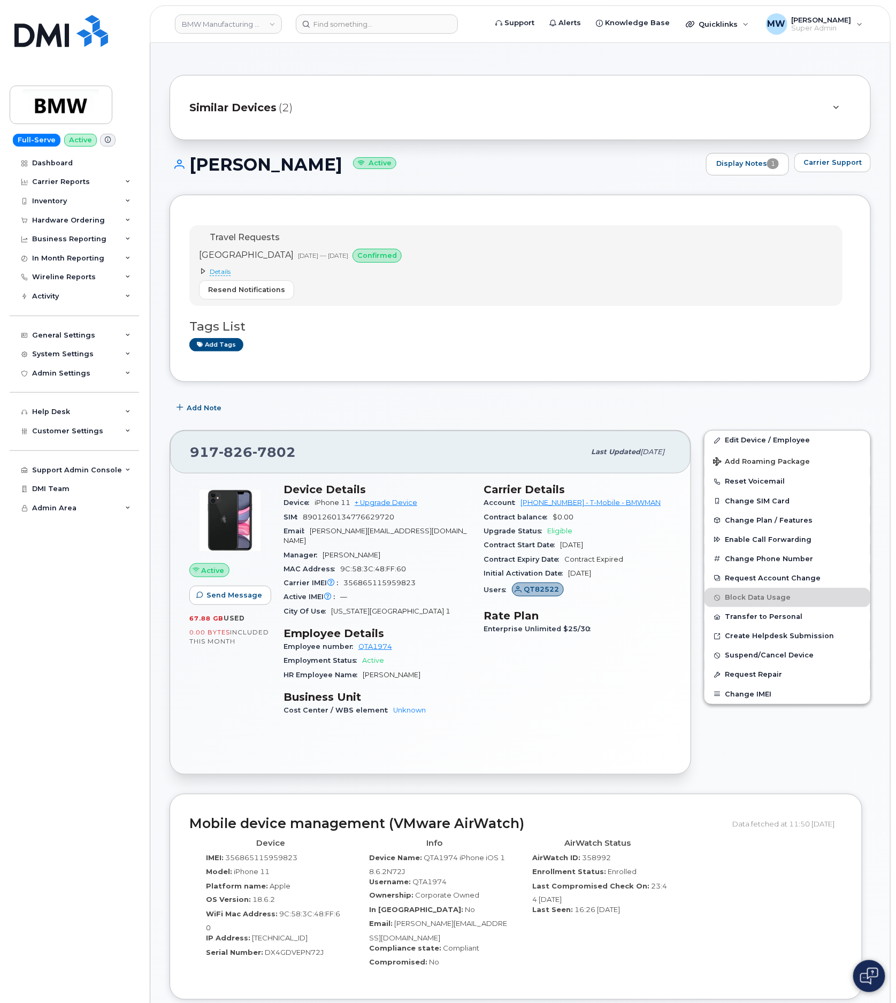
click at [363, 12] on header "BMW Manufacturing Co LLC Support Alerts Knowledge Base Quicklinks Suspend / Can…" at bounding box center [520, 23] width 741 height 37
click at [366, 22] on input at bounding box center [377, 23] width 162 height 19
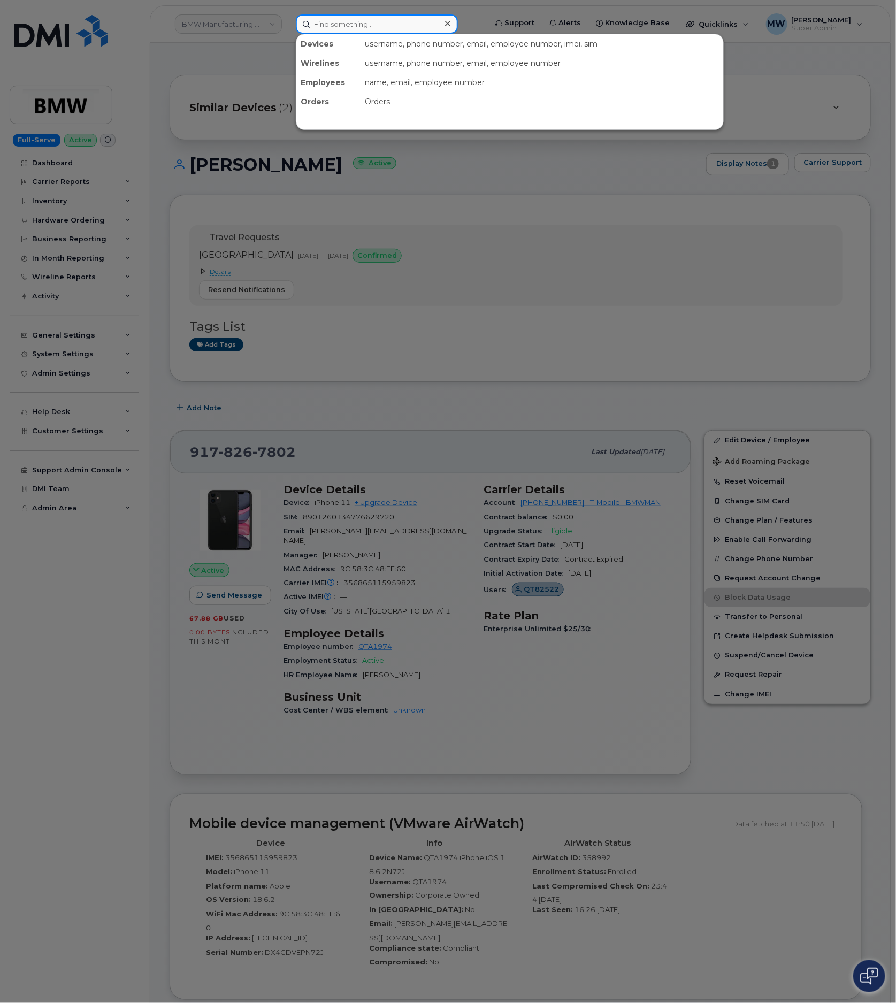
paste input "862) 217-8474"
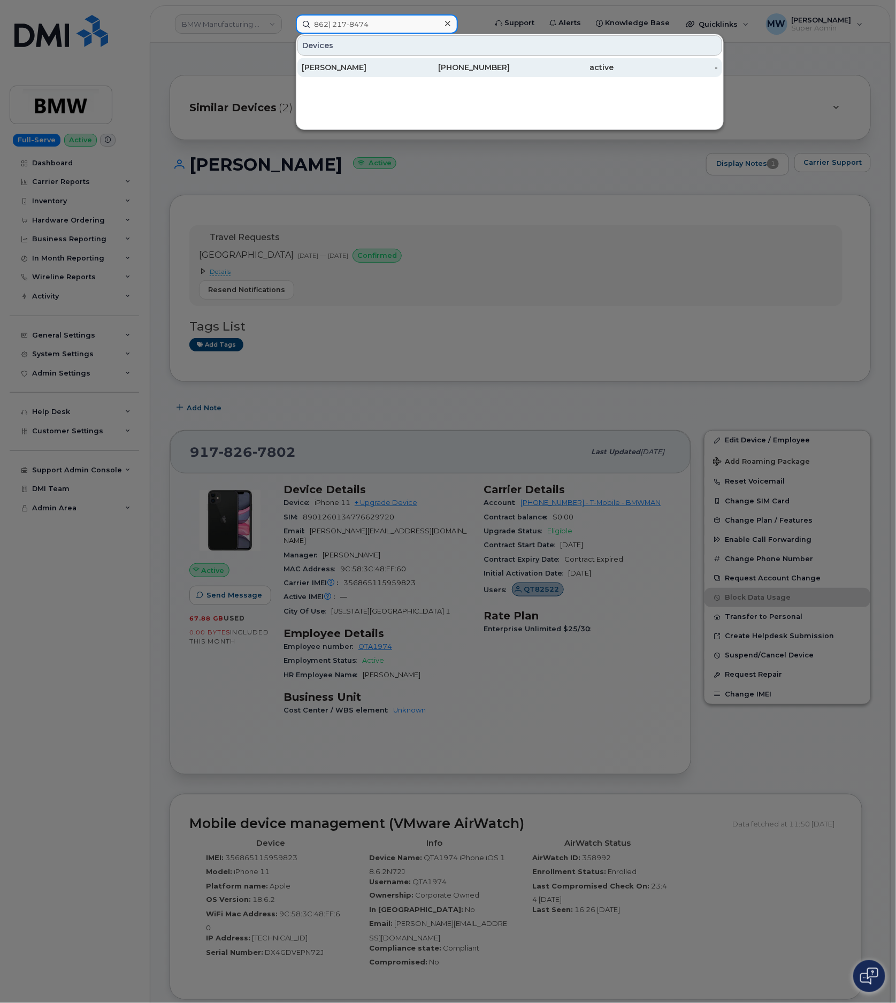
type input "862) 217-8474"
click at [510, 59] on div "862-217-8474" at bounding box center [562, 67] width 104 height 19
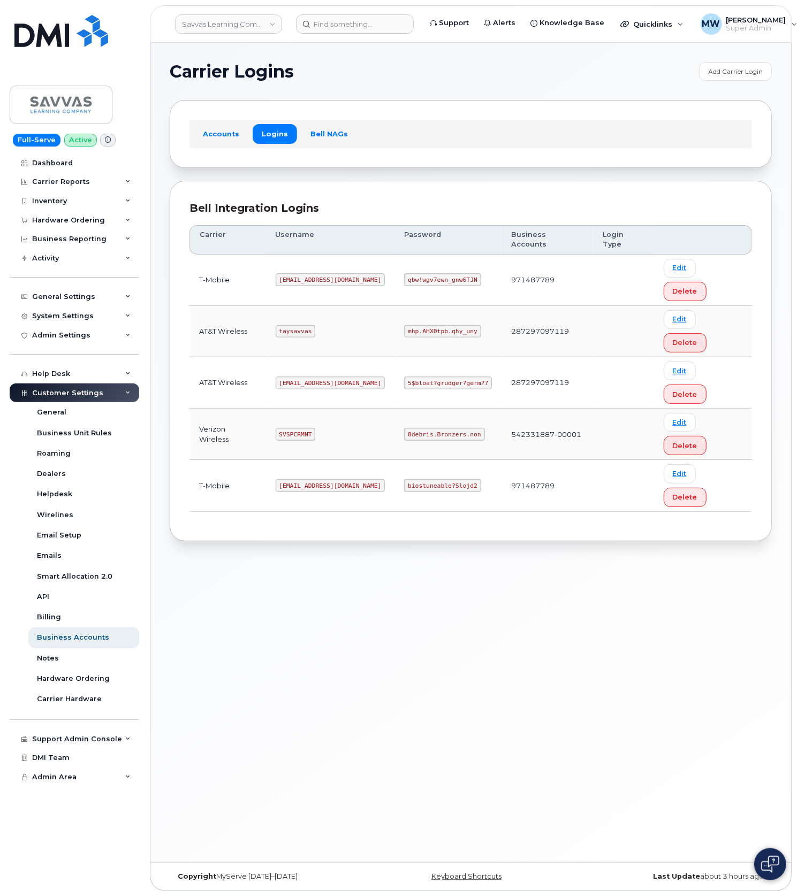
click at [404, 377] on code "5$bloat?grudger?germ?7" at bounding box center [448, 383] width 88 height 13
copy code "5$bloat?grudger?germ?7"
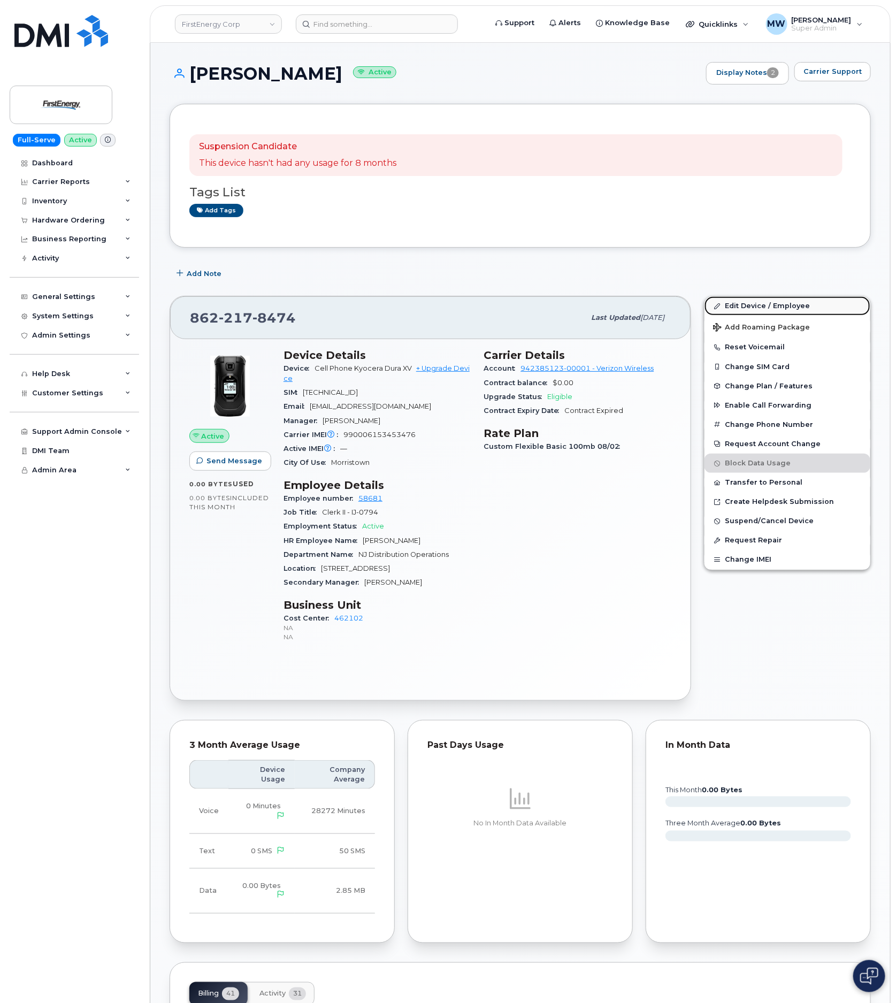
click at [752, 309] on link "Edit Device / Employee" at bounding box center [788, 305] width 166 height 19
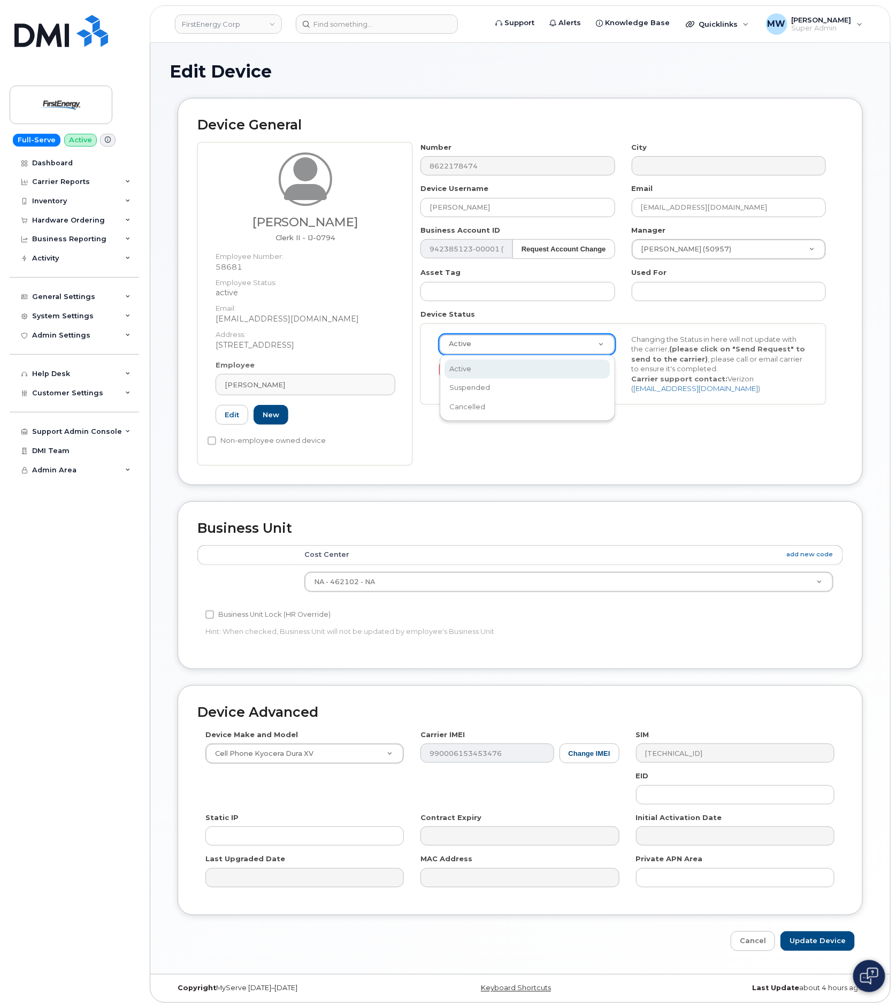
drag, startPoint x: 557, startPoint y: 343, endPoint x: 537, endPoint y: 448, distance: 106.8
click at [501, 415] on div "Active Suspended Cancelled" at bounding box center [527, 388] width 175 height 66
select select "cancelled"
click at [834, 943] on input "Update Device" at bounding box center [818, 941] width 74 height 20
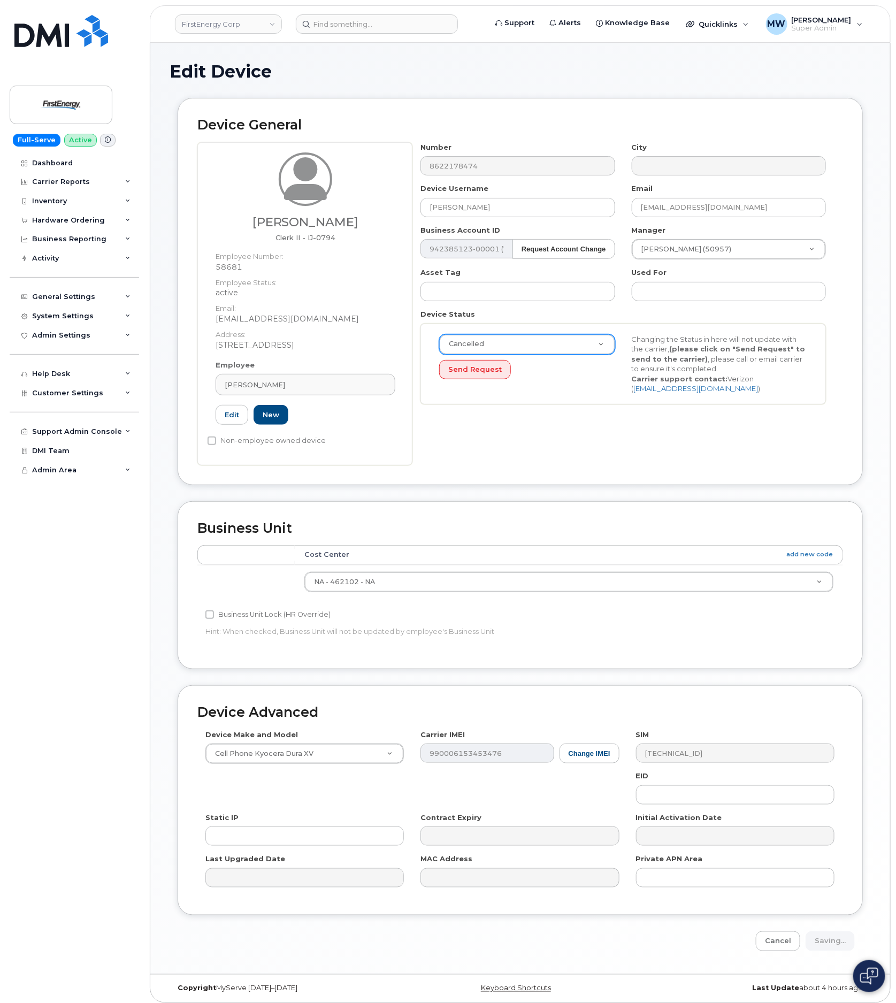
type input "Saving..."
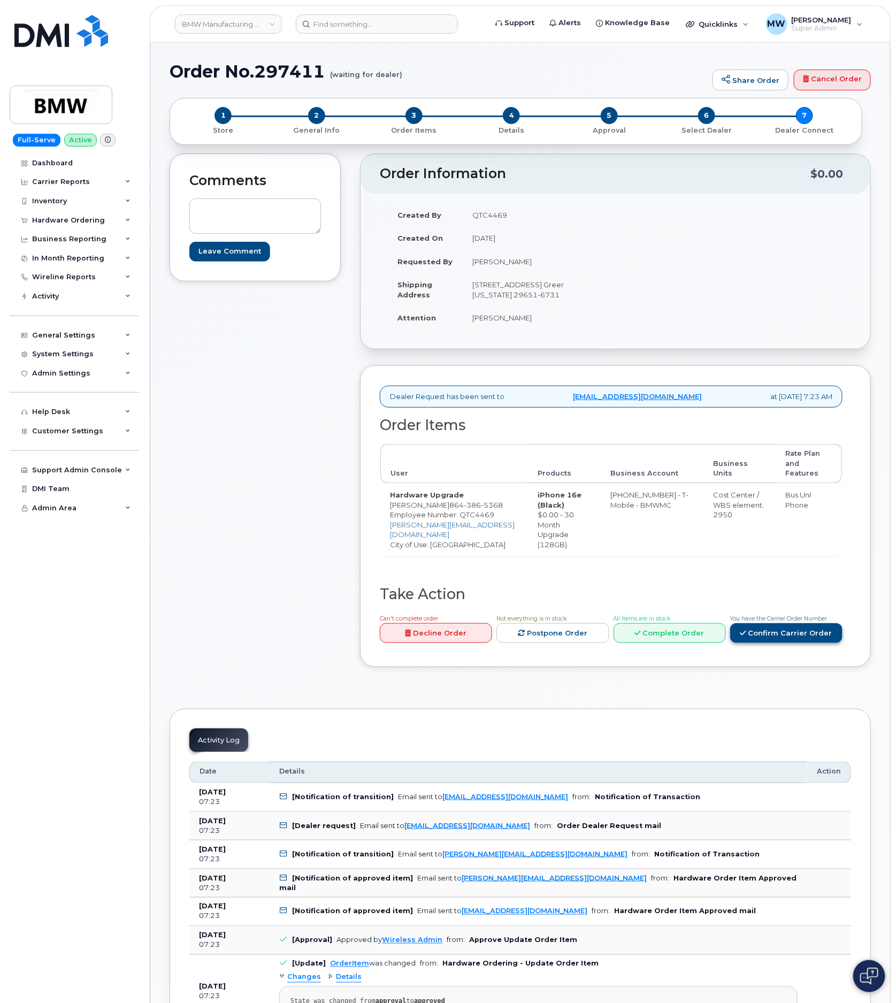
click at [759, 643] on link "Confirm Carrier Order" at bounding box center [786, 633] width 112 height 20
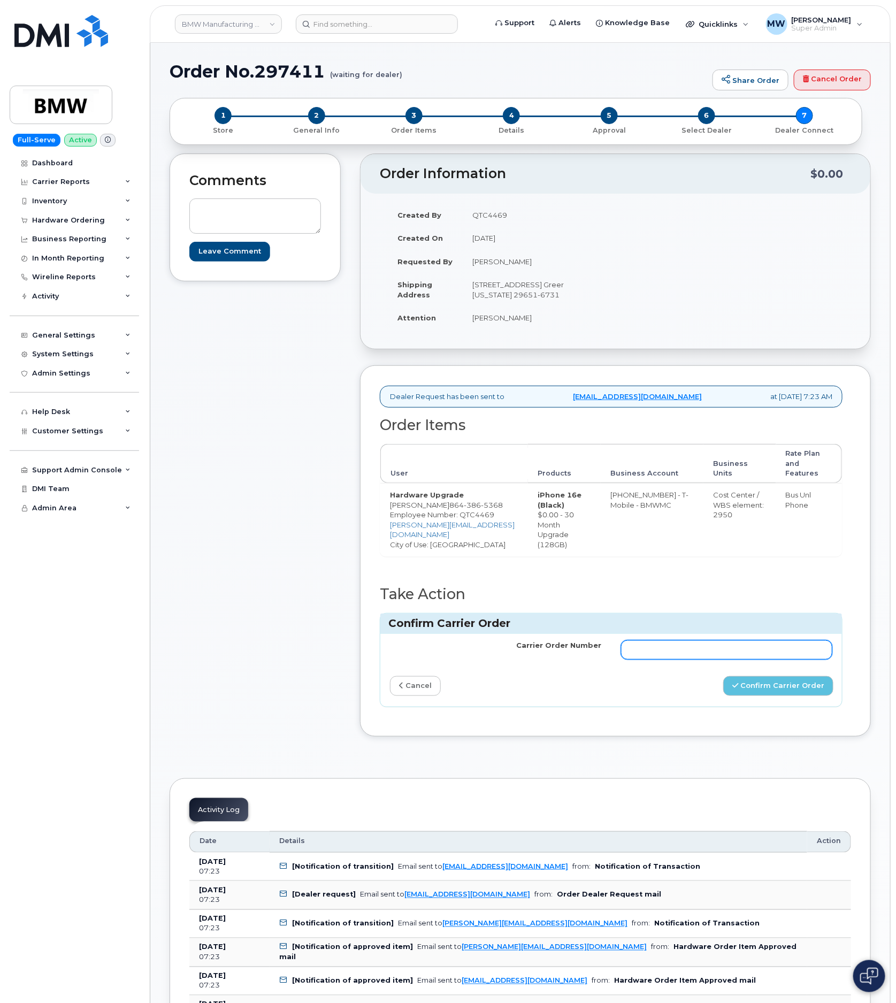
paste input "771701732"
type input "771701732"
click at [744, 695] on button "Confirm Carrier Order" at bounding box center [778, 686] width 110 height 20
